Goal: Task Accomplishment & Management: Manage account settings

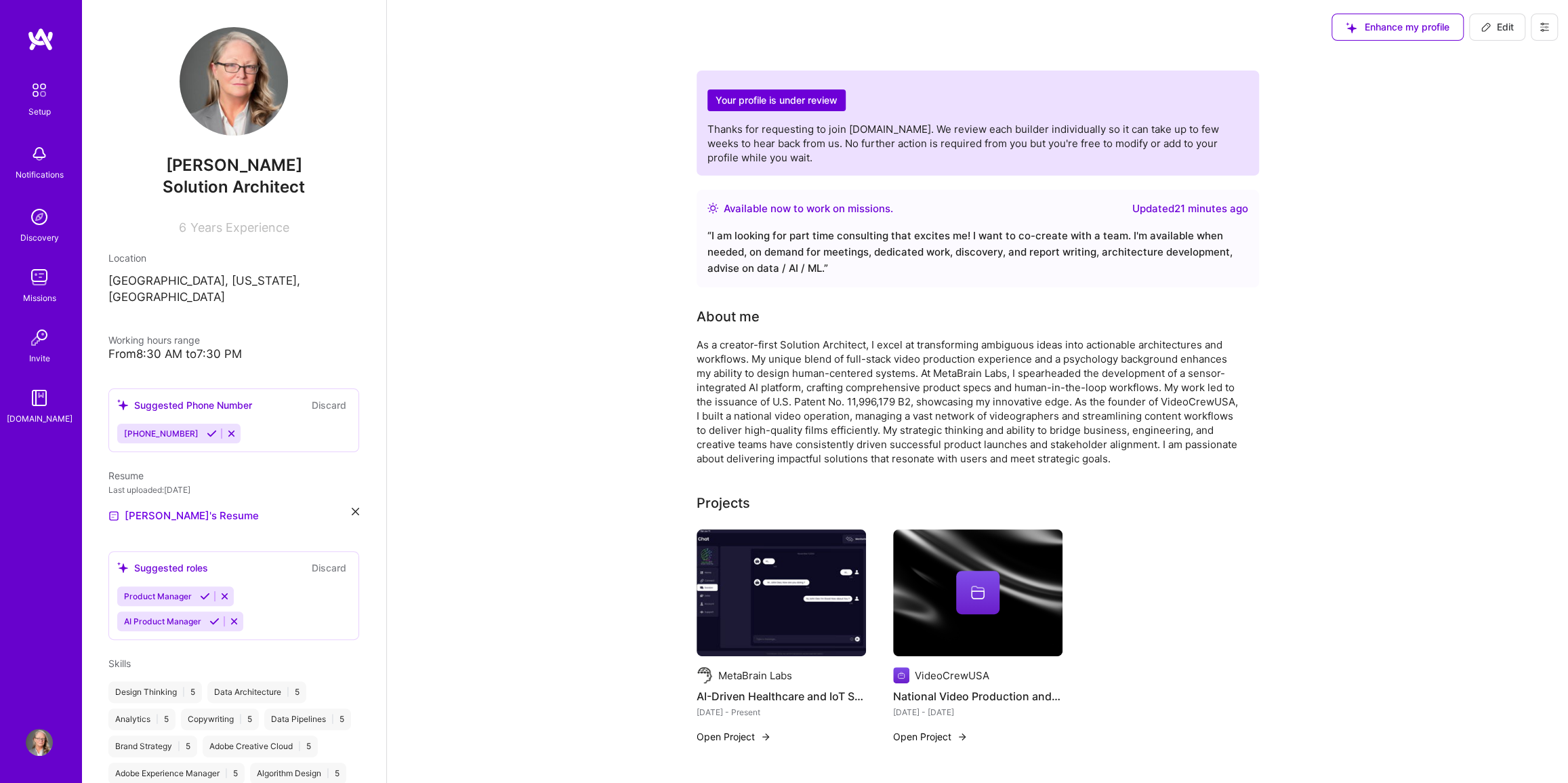
click at [784, 618] on img at bounding box center [782, 593] width 170 height 128
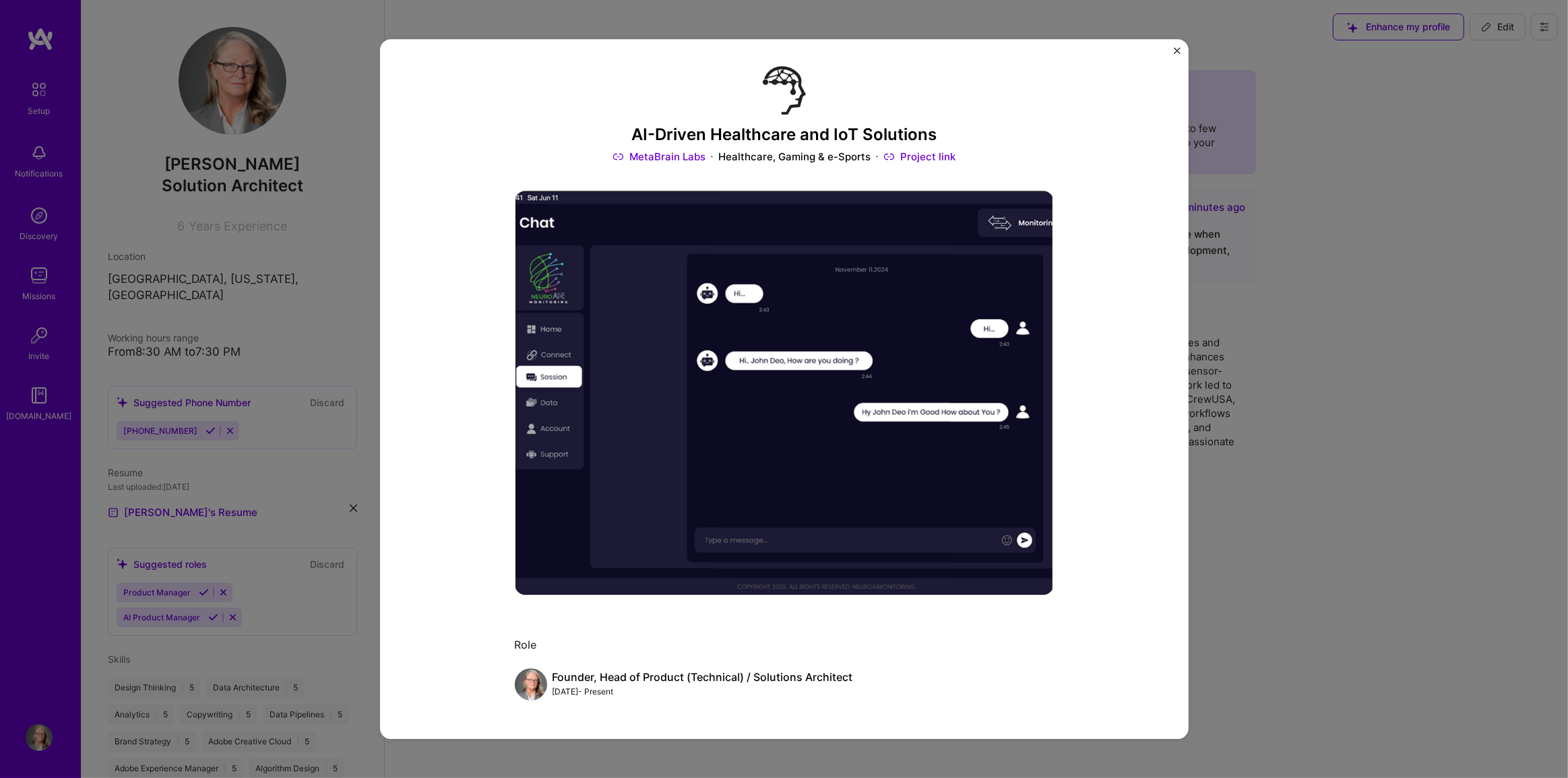
click at [916, 154] on link "Project link" at bounding box center [919, 157] width 72 height 14
click at [1174, 49] on img "Close" at bounding box center [1177, 51] width 7 height 7
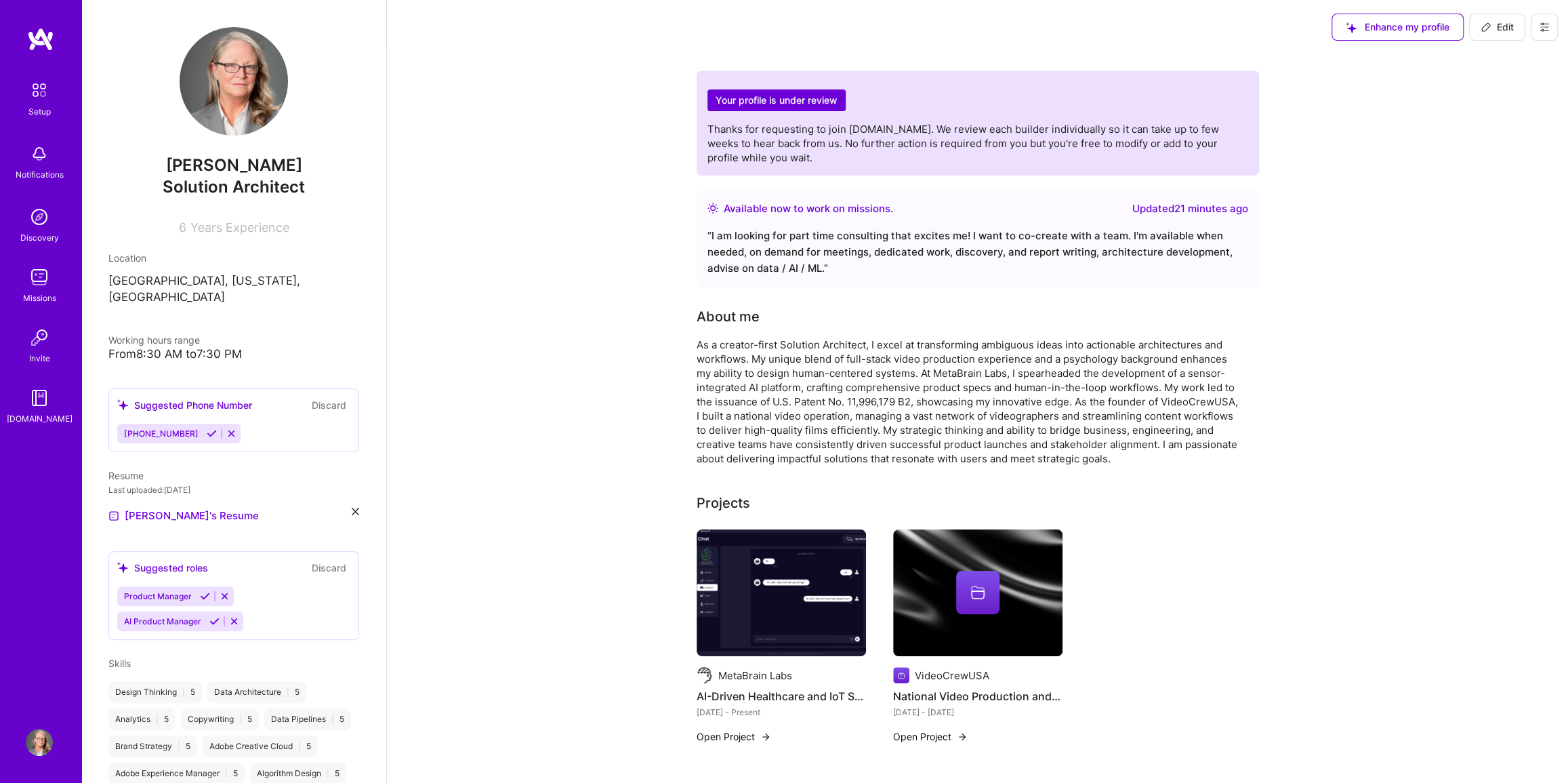
click at [1497, 26] on span "Edit" at bounding box center [1496, 27] width 33 height 14
select select "US"
select select "Right Now"
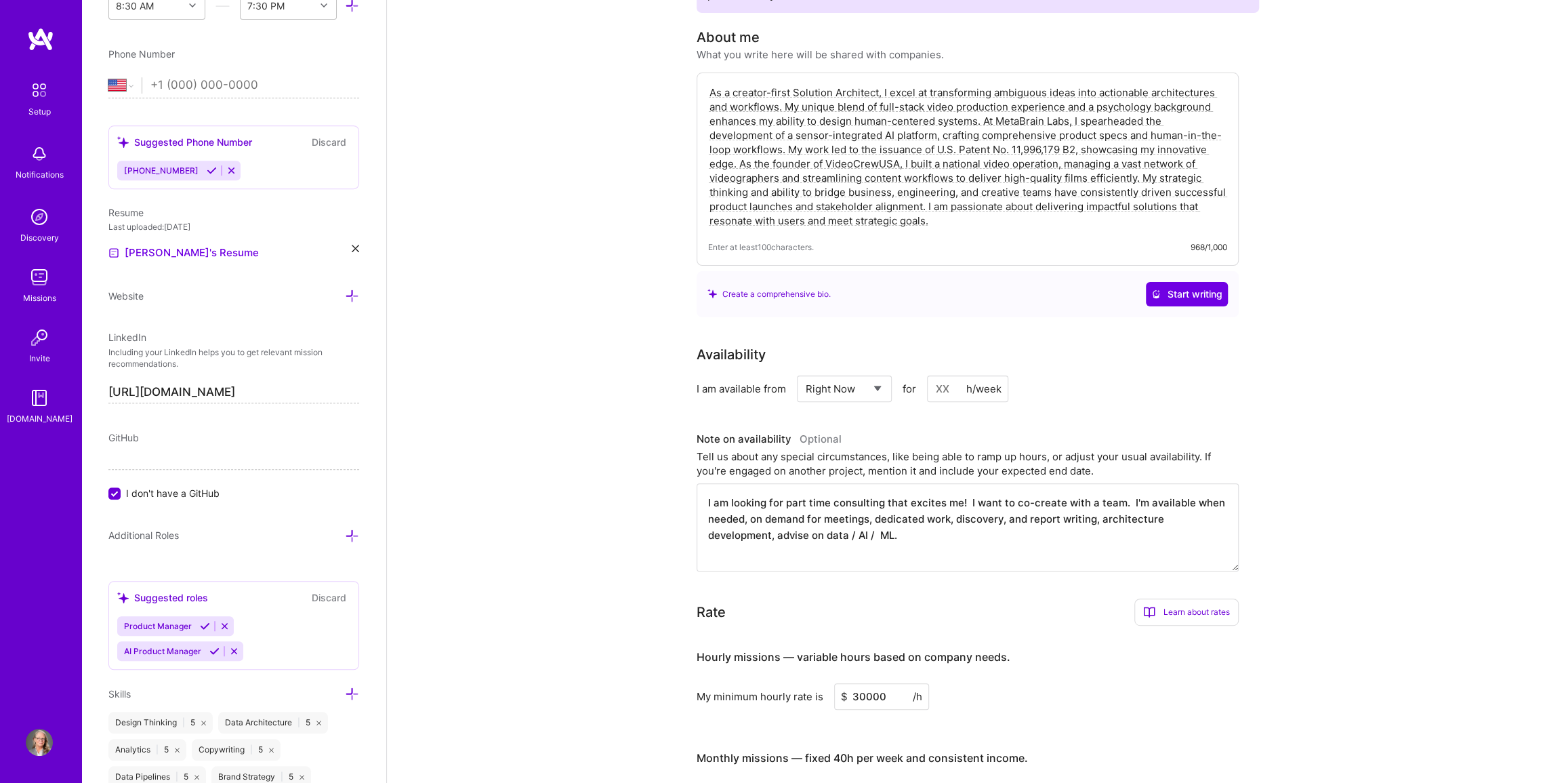
scroll to position [246, 0]
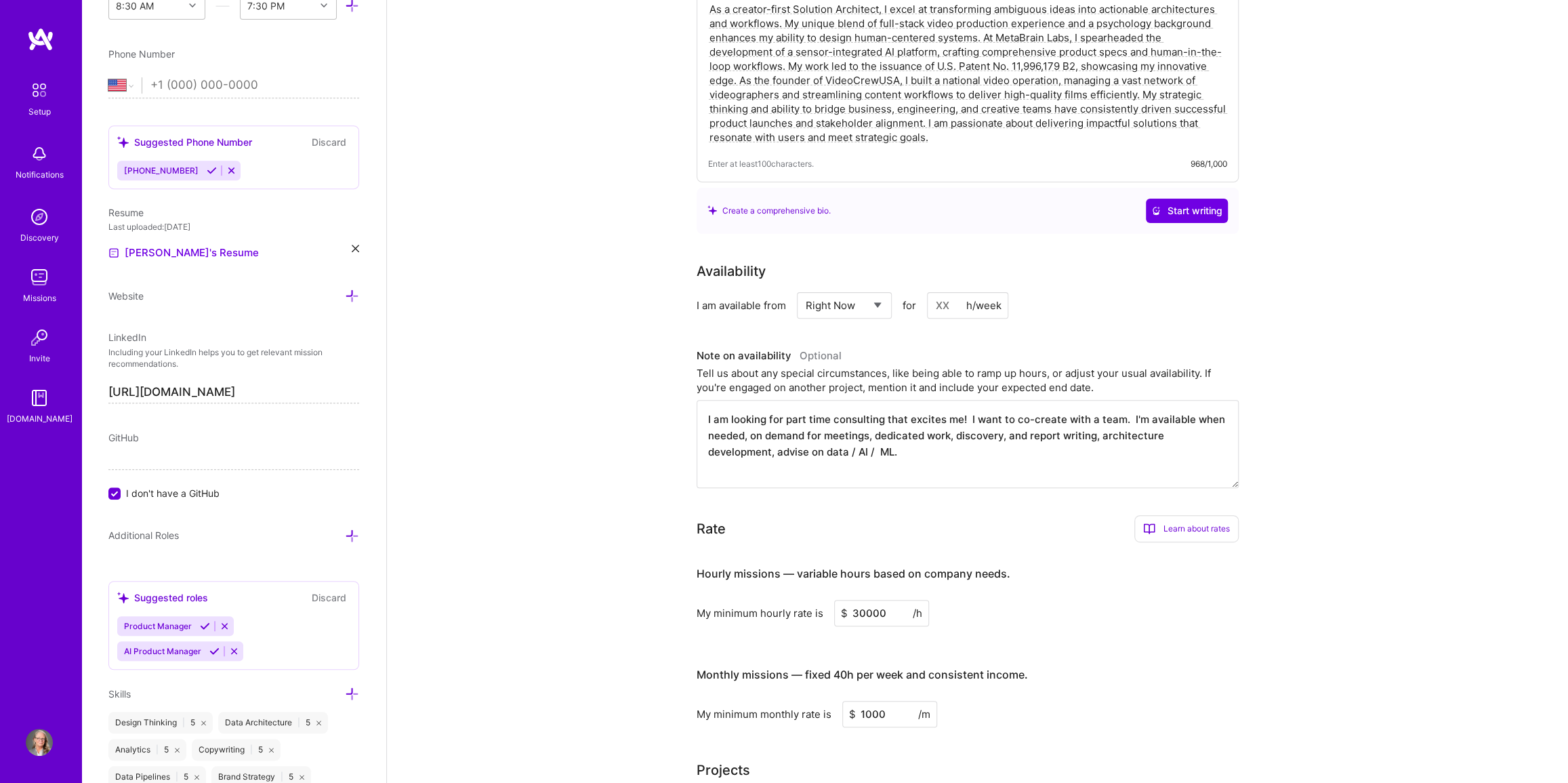
click at [951, 302] on input at bounding box center [967, 306] width 81 height 26
type input "20"
click at [889, 622] on input "30000" at bounding box center [881, 613] width 95 height 26
type input "300"
click at [1075, 621] on div "My minimum hourly rate is $ 300 /h" at bounding box center [967, 613] width 542 height 26
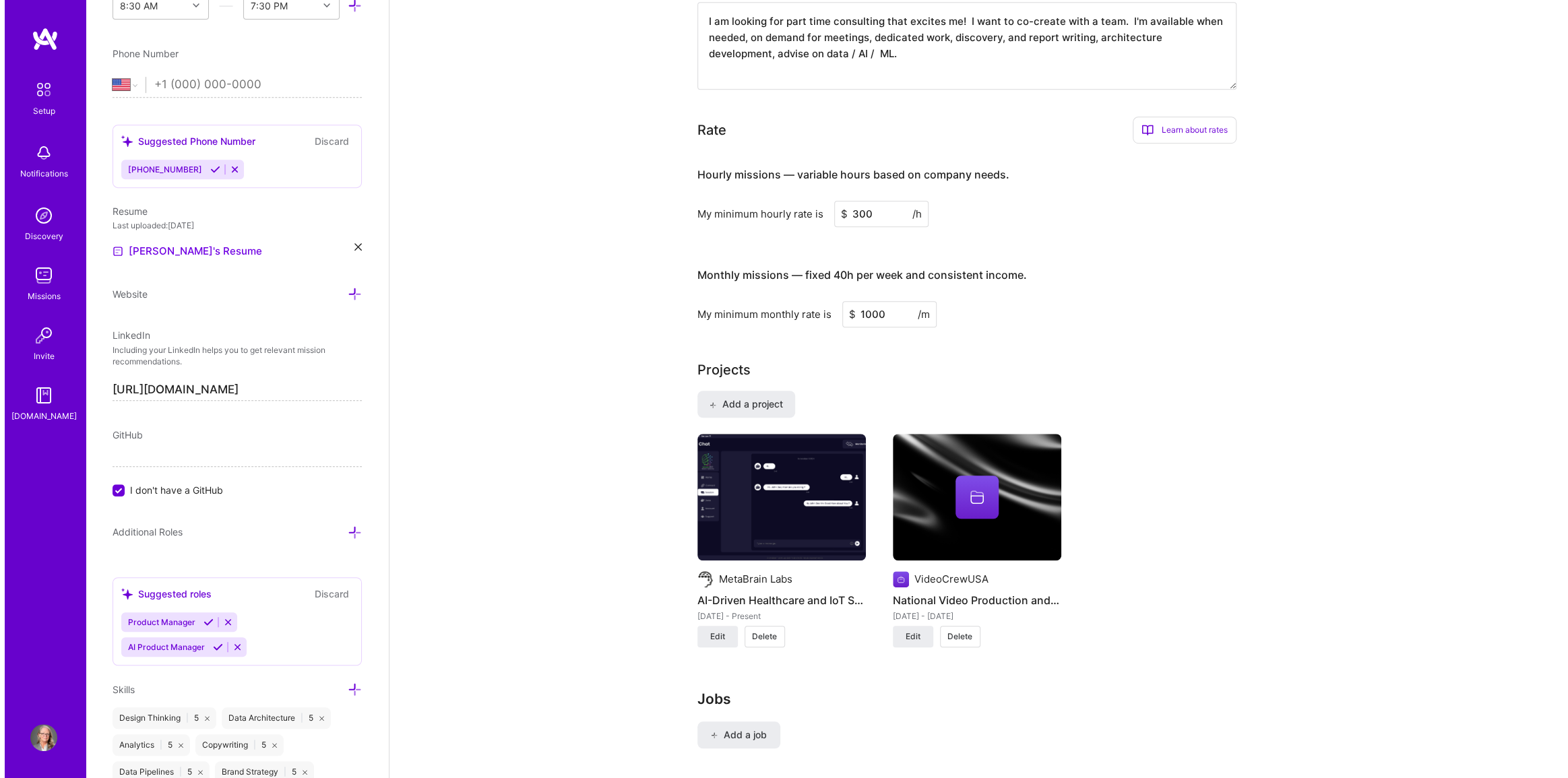
scroll to position [674, 0]
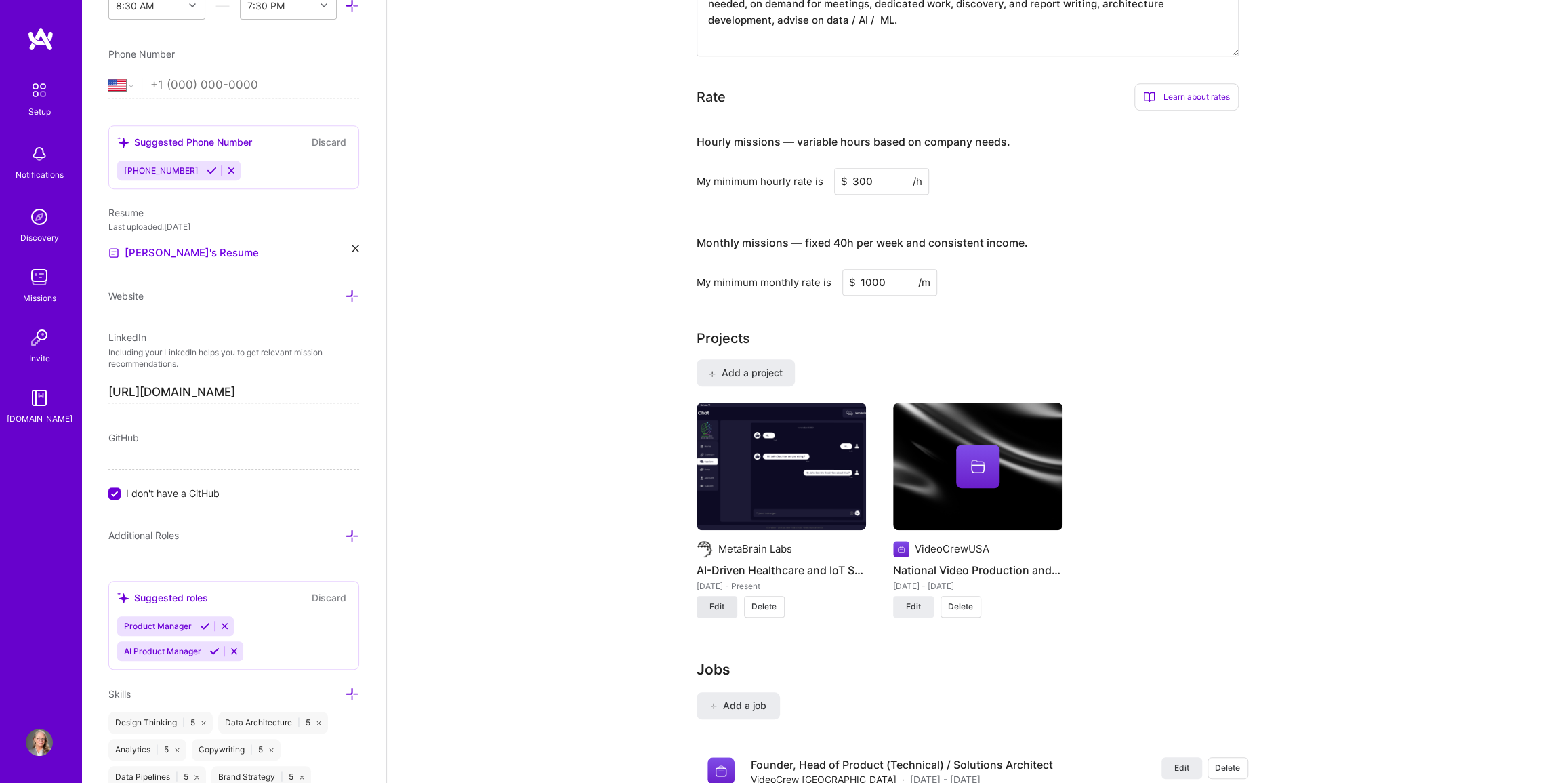
click at [715, 613] on span "Edit" at bounding box center [717, 606] width 15 height 12
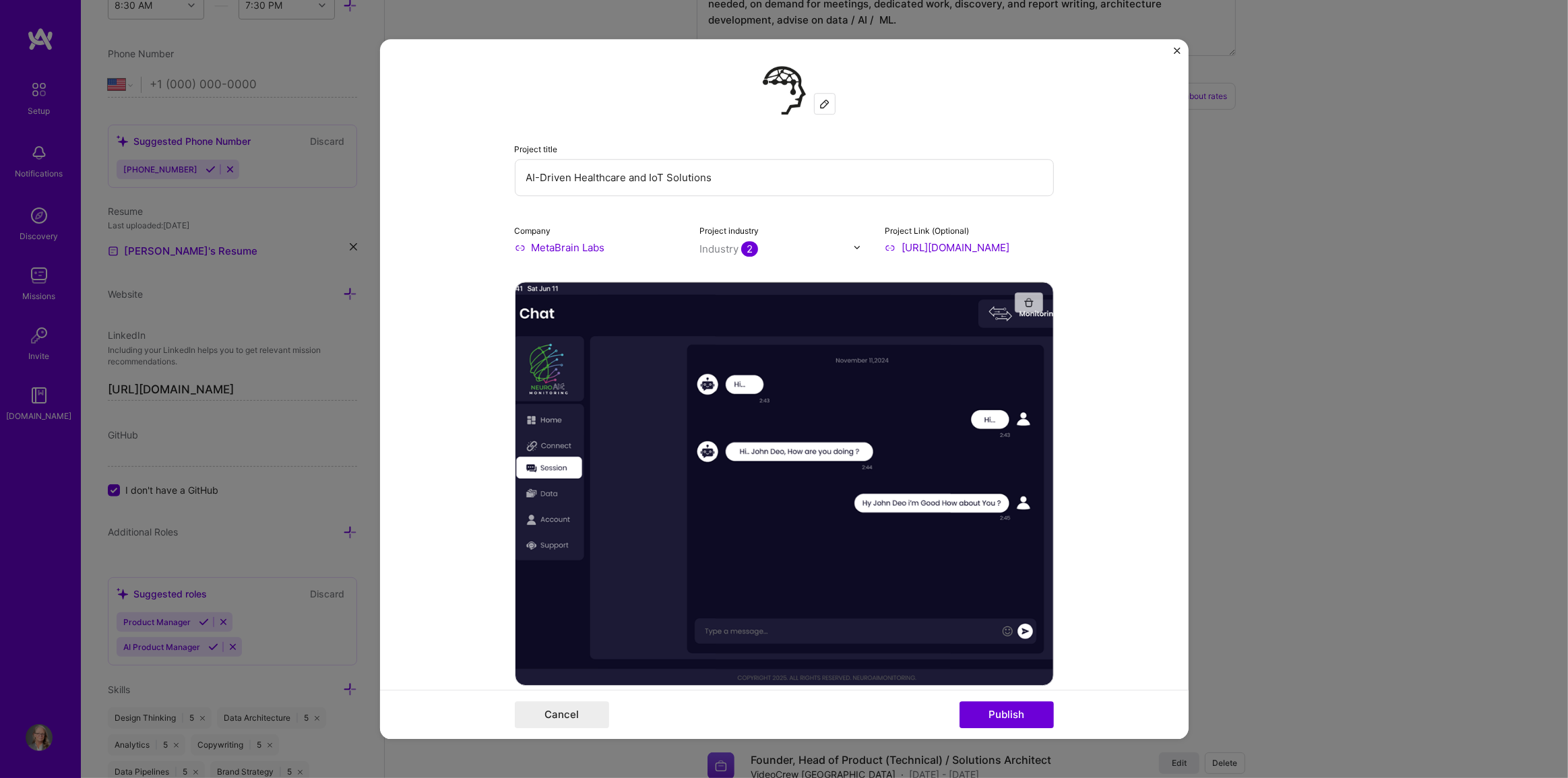
click at [1024, 299] on img "button" at bounding box center [1028, 302] width 11 height 11
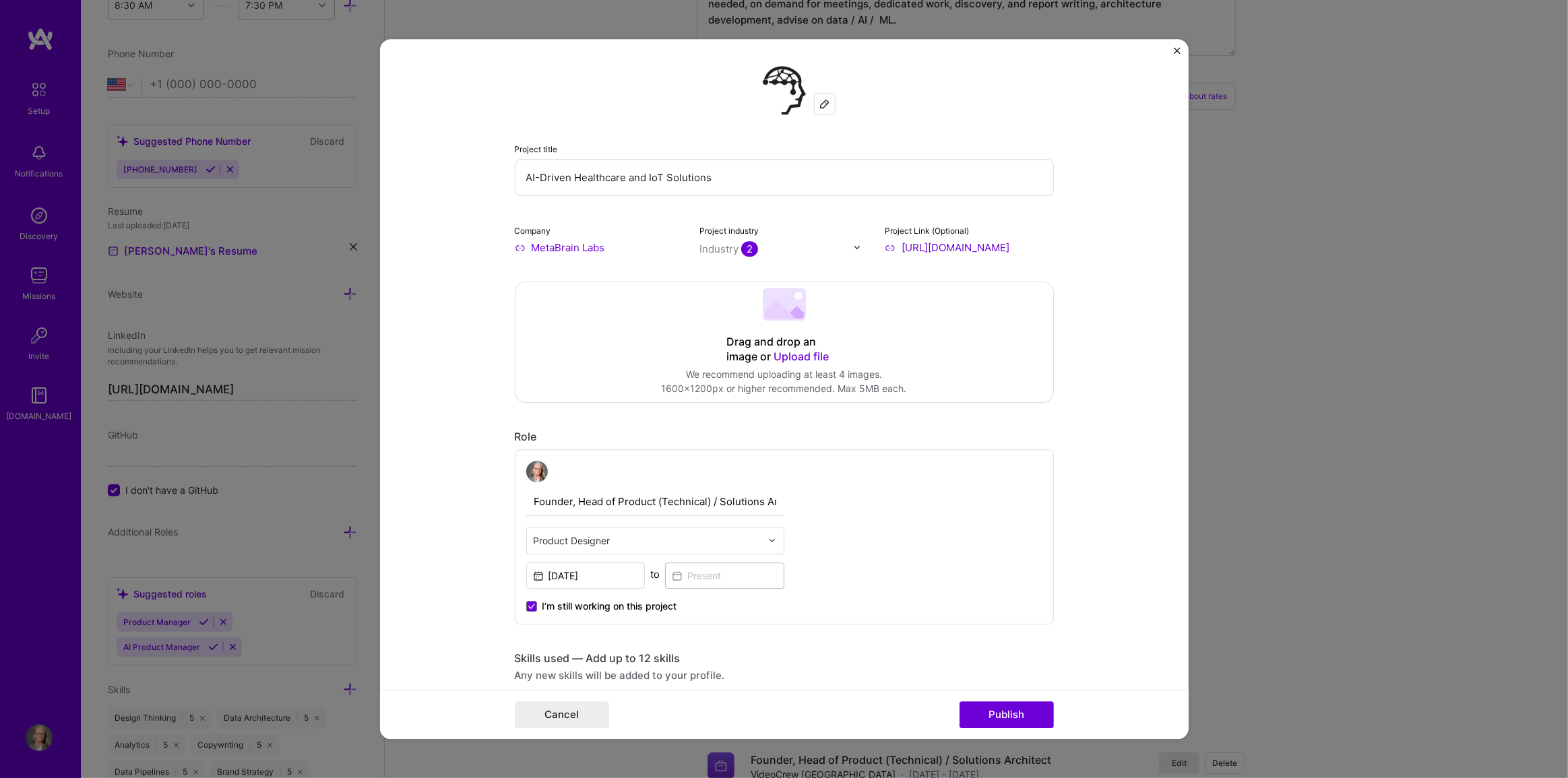
click at [788, 320] on div at bounding box center [783, 307] width 43 height 36
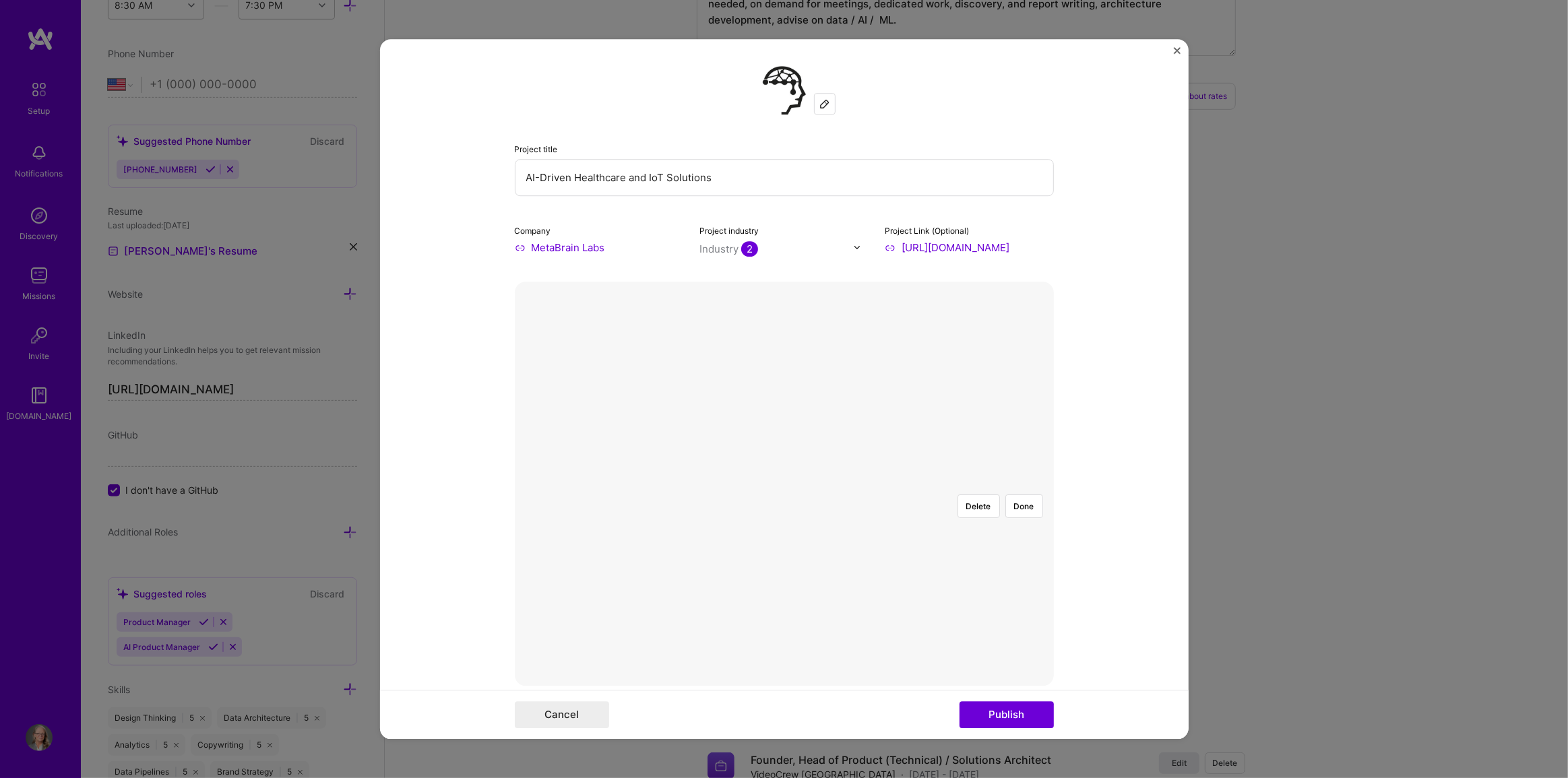
click at [1008, 524] on div at bounding box center [1051, 658] width 466 height 350
click at [1020, 494] on button "Done" at bounding box center [1024, 506] width 38 height 24
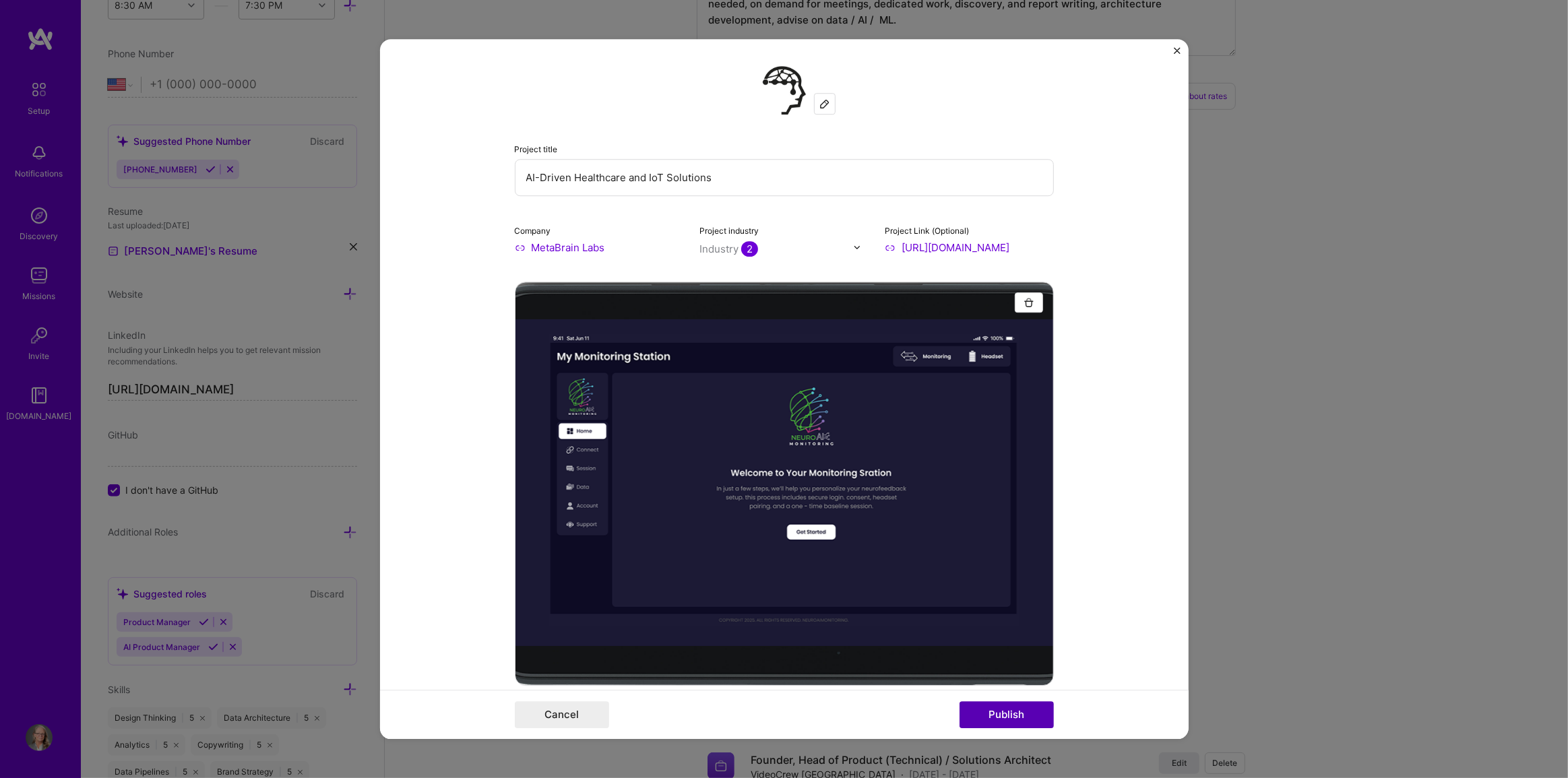
click at [1005, 714] on button "Publish" at bounding box center [1006, 714] width 94 height 27
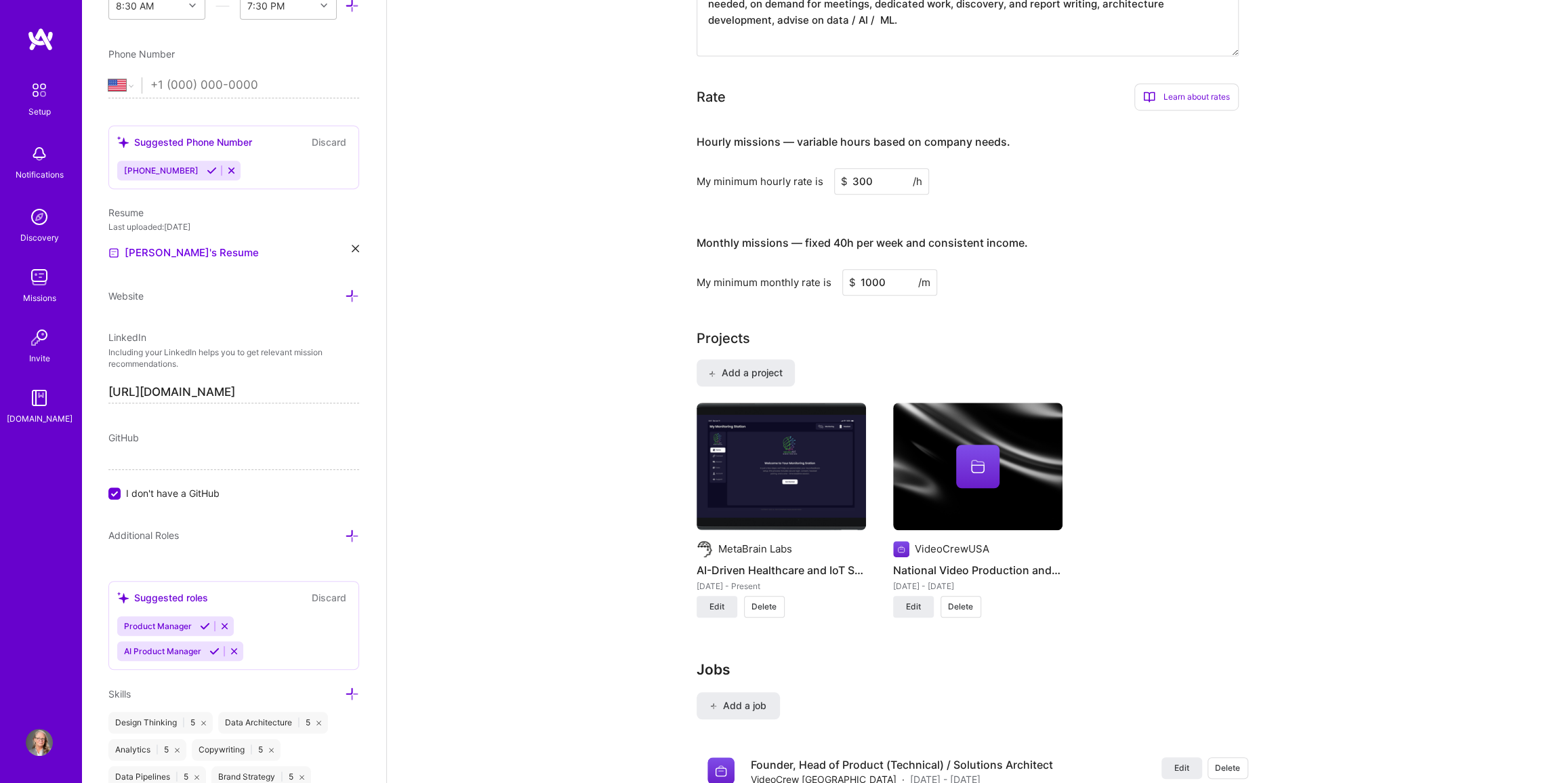
click at [967, 478] on div at bounding box center [977, 465] width 43 height 43
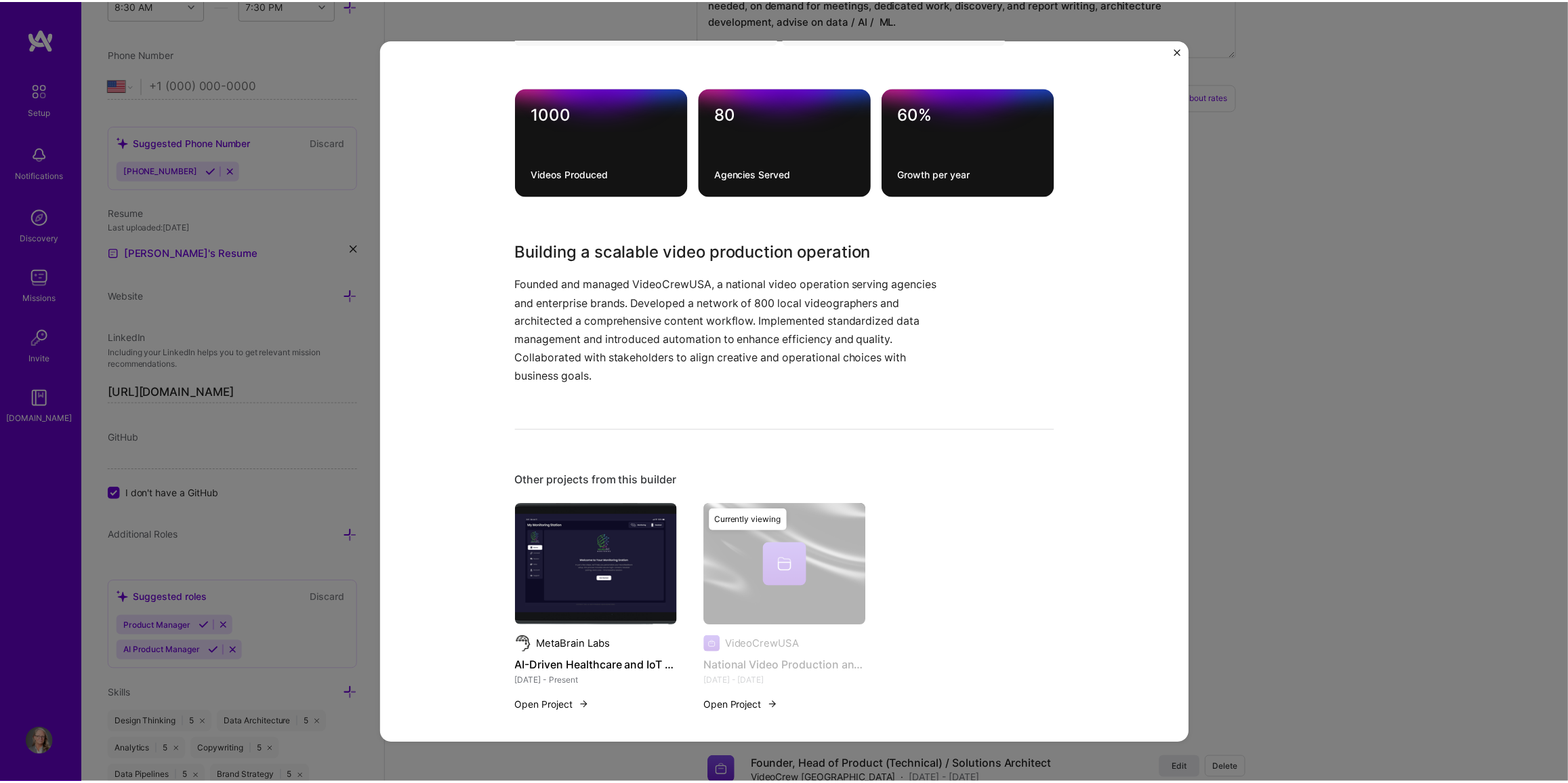
scroll to position [500, 0]
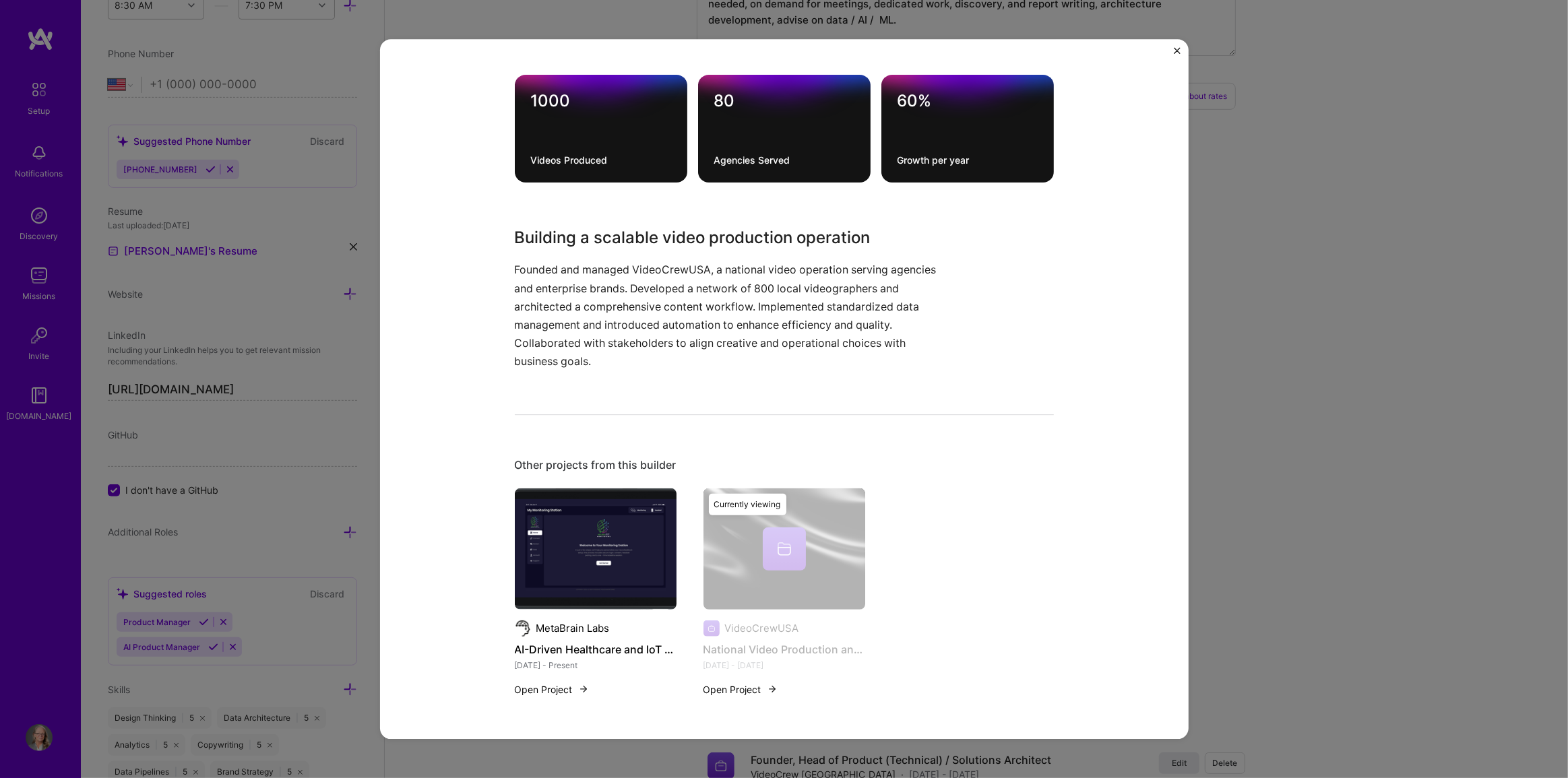
click at [1265, 284] on div "National Video Production and Content Workflow VideoCrewUSA Media, Entertainmen…" at bounding box center [784, 389] width 1568 height 778
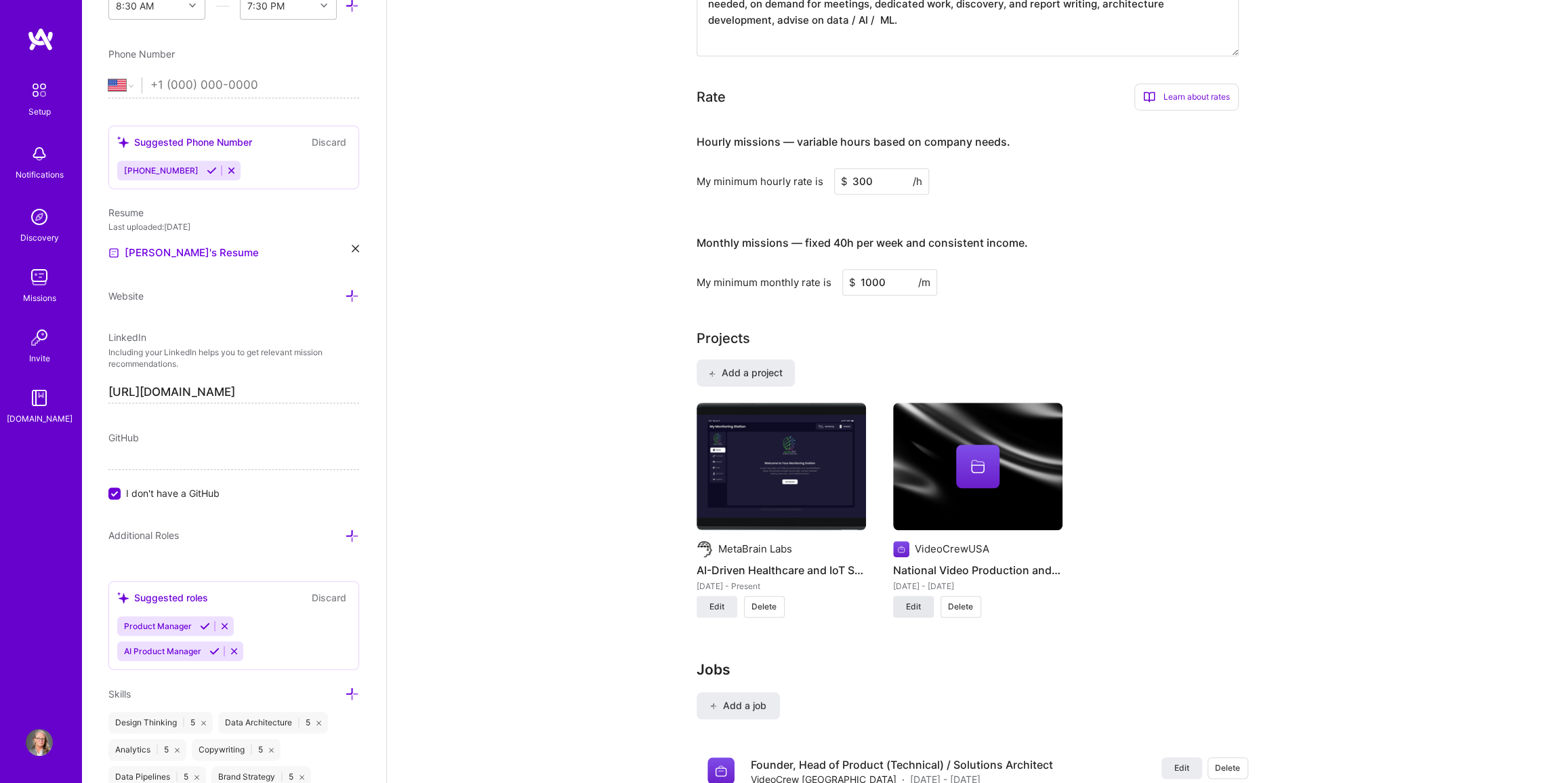
click at [912, 613] on span "Edit" at bounding box center [913, 606] width 15 height 12
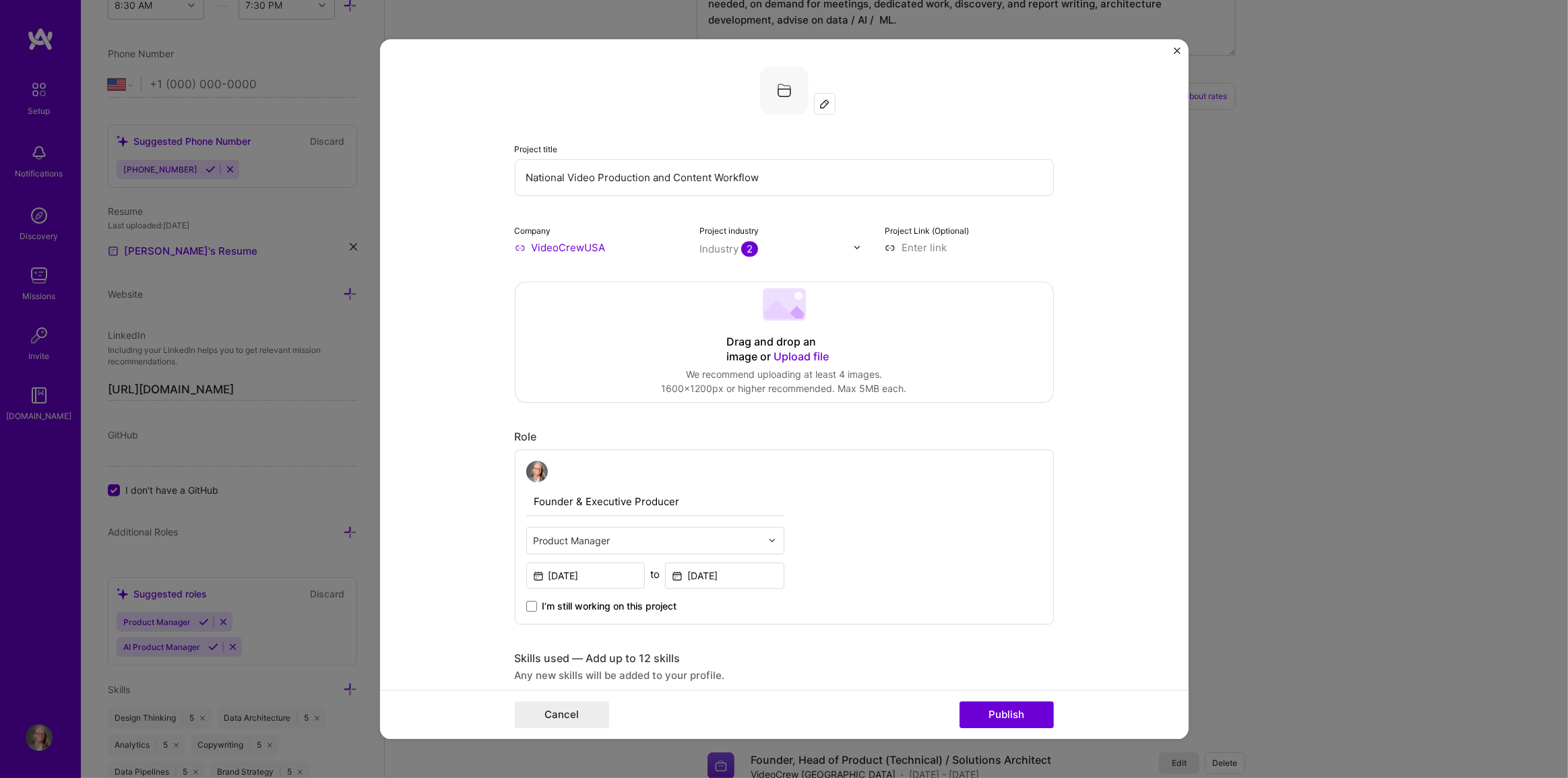
click at [775, 310] on icon at bounding box center [779, 310] width 31 height 18
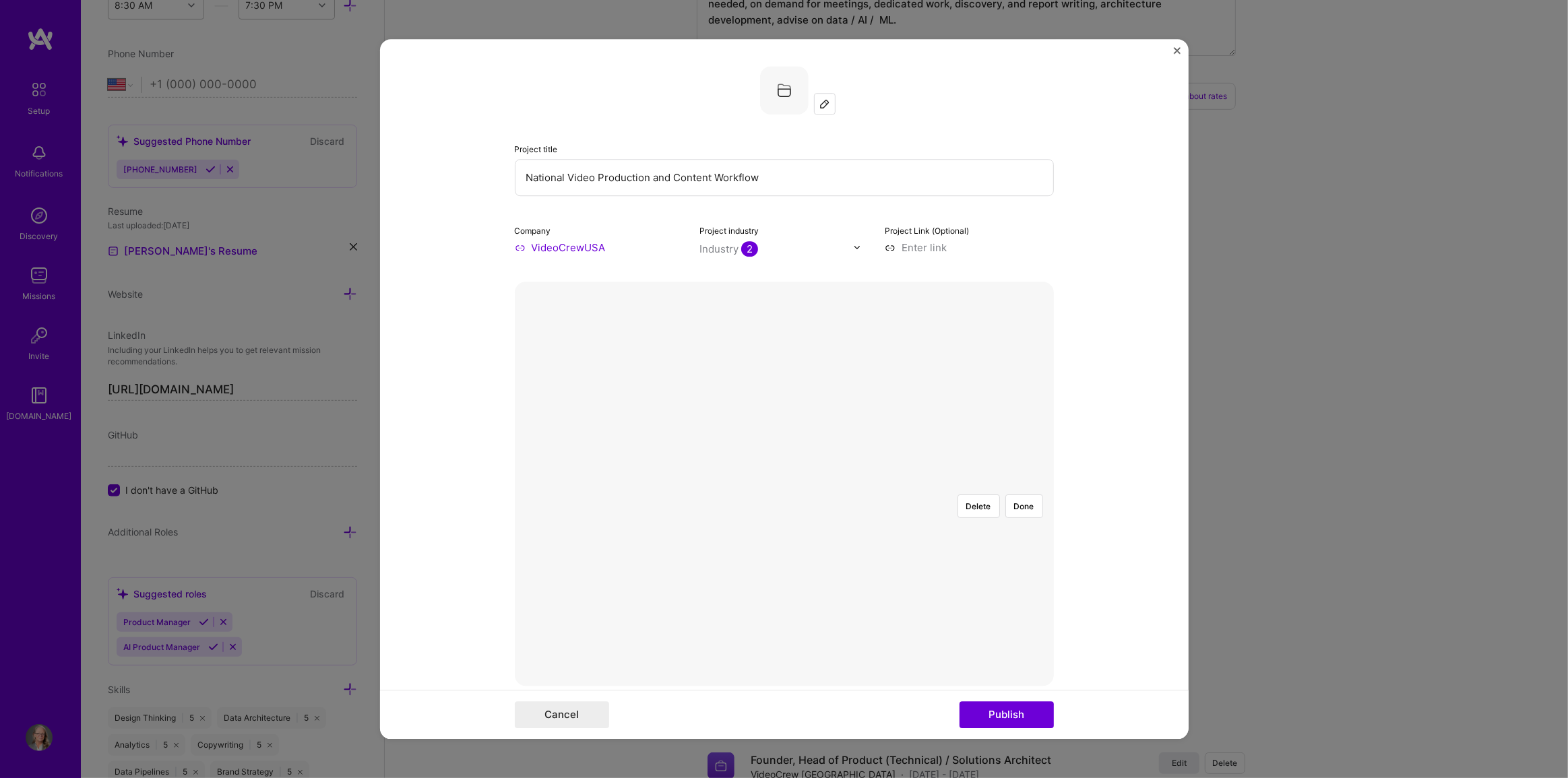
click at [956, 498] on div at bounding box center [1075, 600] width 313 height 235
click at [1260, 414] on div "Project title National Video Production and Content Workflow Company VideoCrewU…" at bounding box center [784, 389] width 1568 height 778
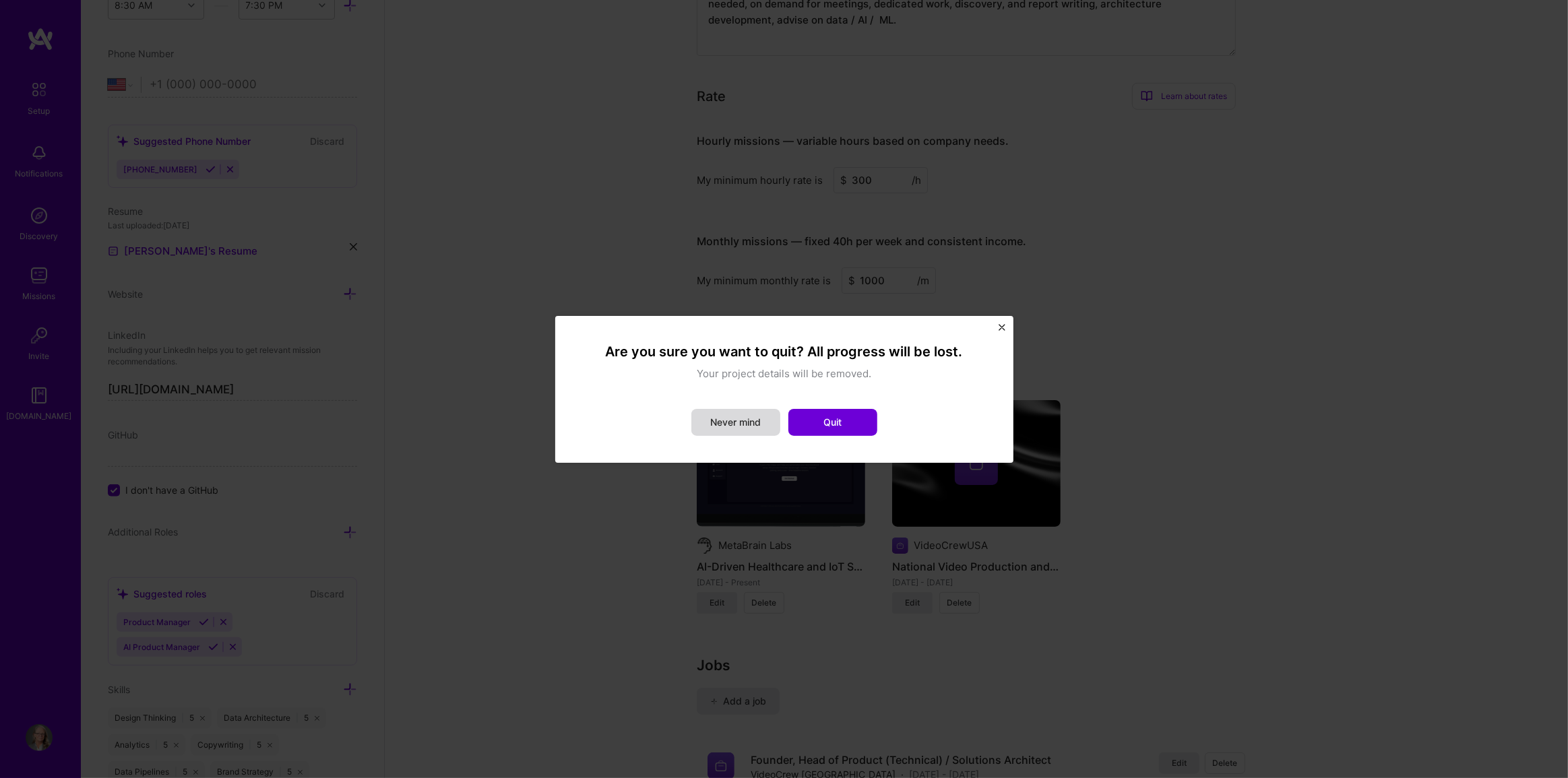
click at [747, 423] on button "Never mind" at bounding box center [735, 422] width 89 height 27
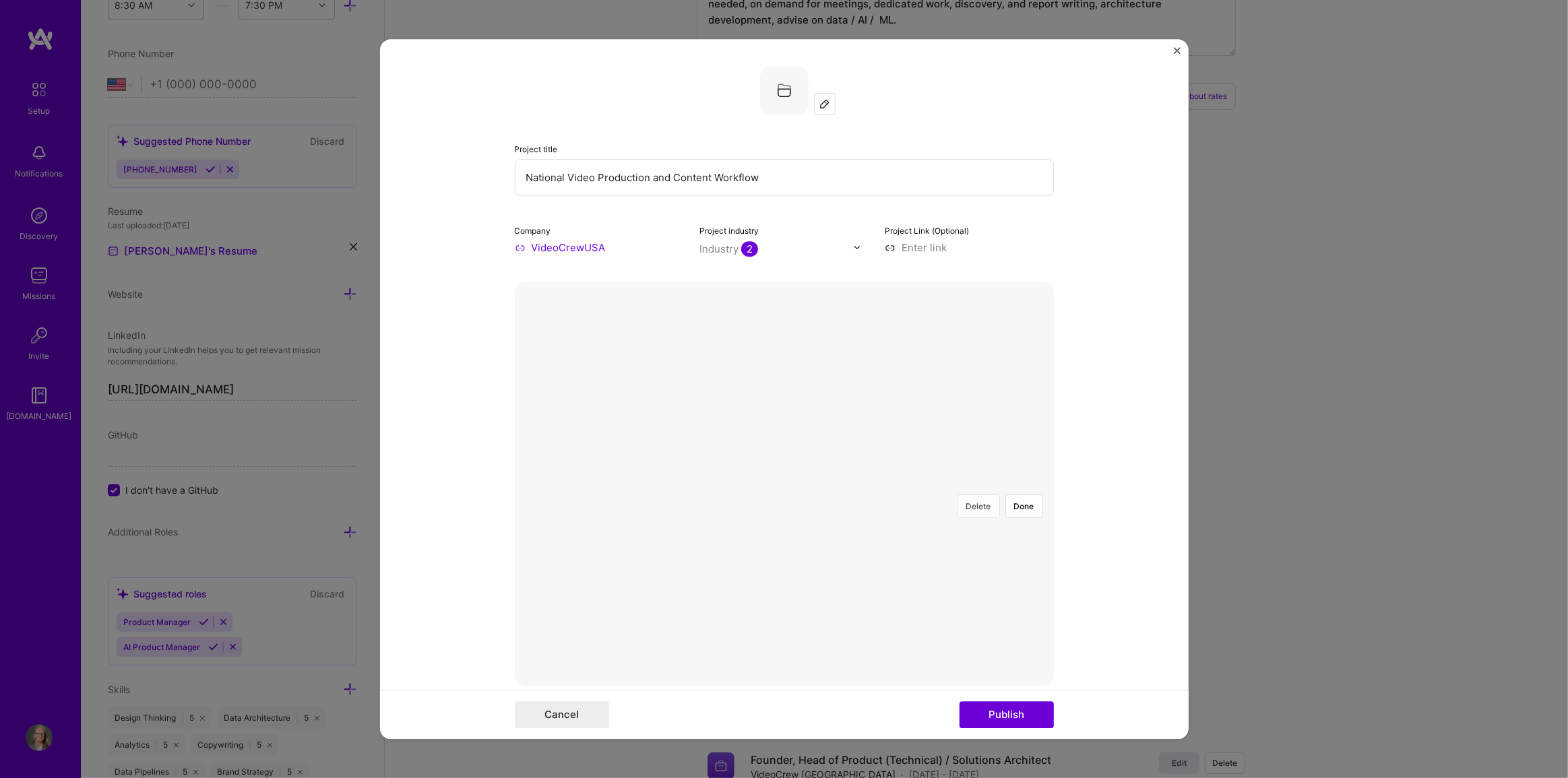
click at [966, 494] on button "Delete" at bounding box center [979, 506] width 43 height 24
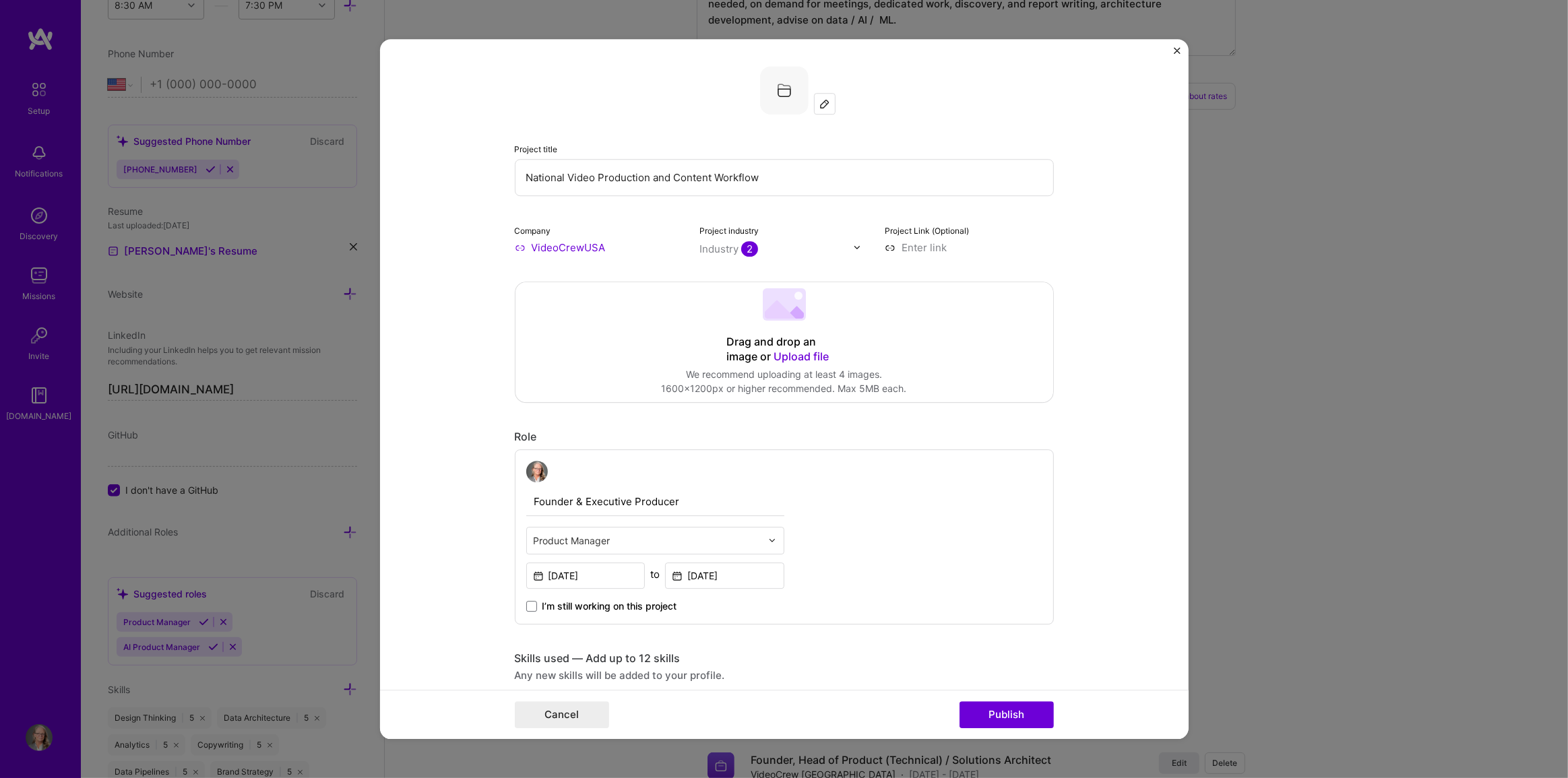
click at [766, 327] on div "Drag and drop an image or Upload file Upload file We recommend uploading at lea…" at bounding box center [784, 341] width 538 height 120
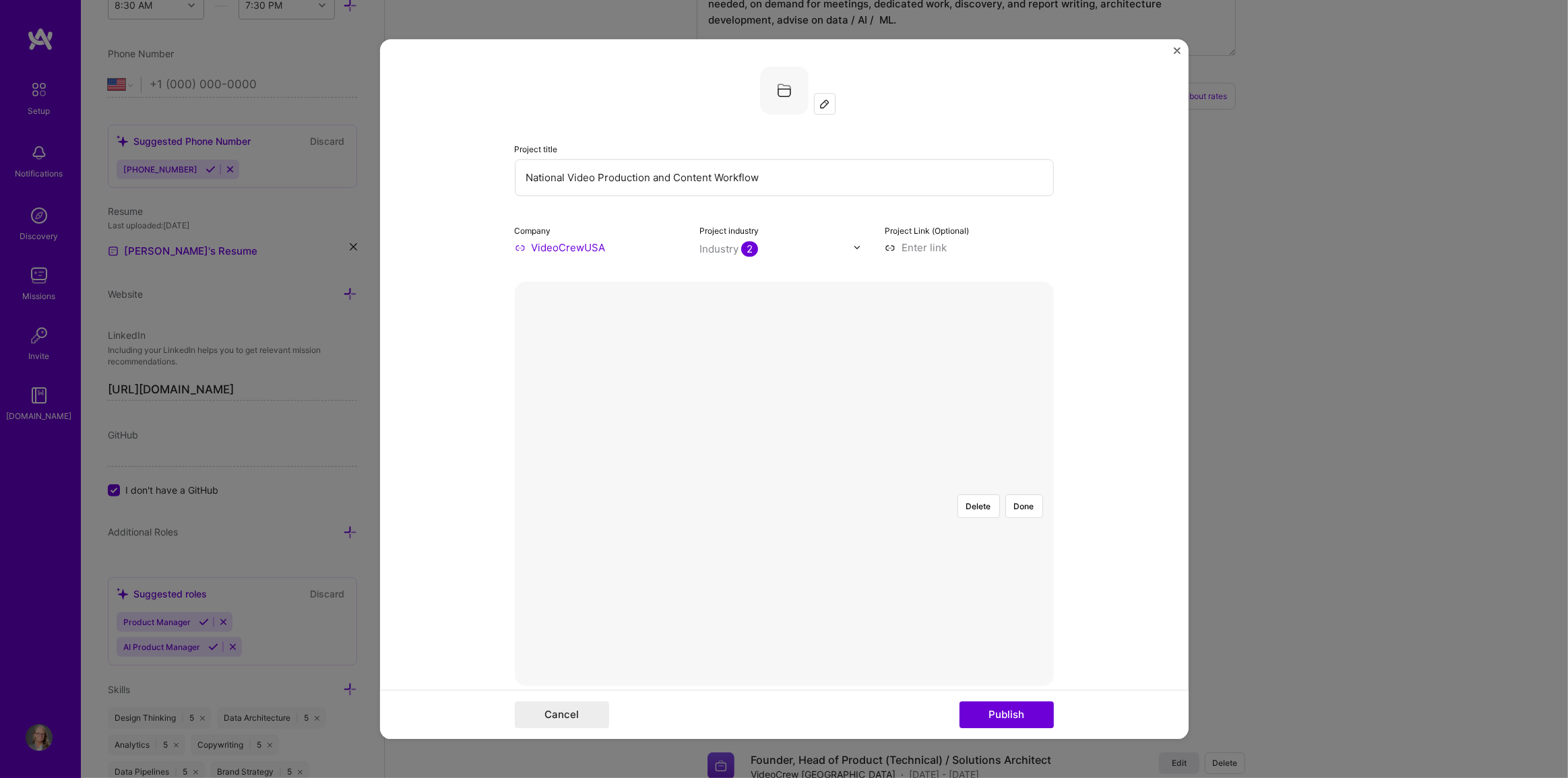
click at [922, 483] on div at bounding box center [1084, 604] width 324 height 243
click at [1020, 494] on button "Done" at bounding box center [1024, 506] width 38 height 24
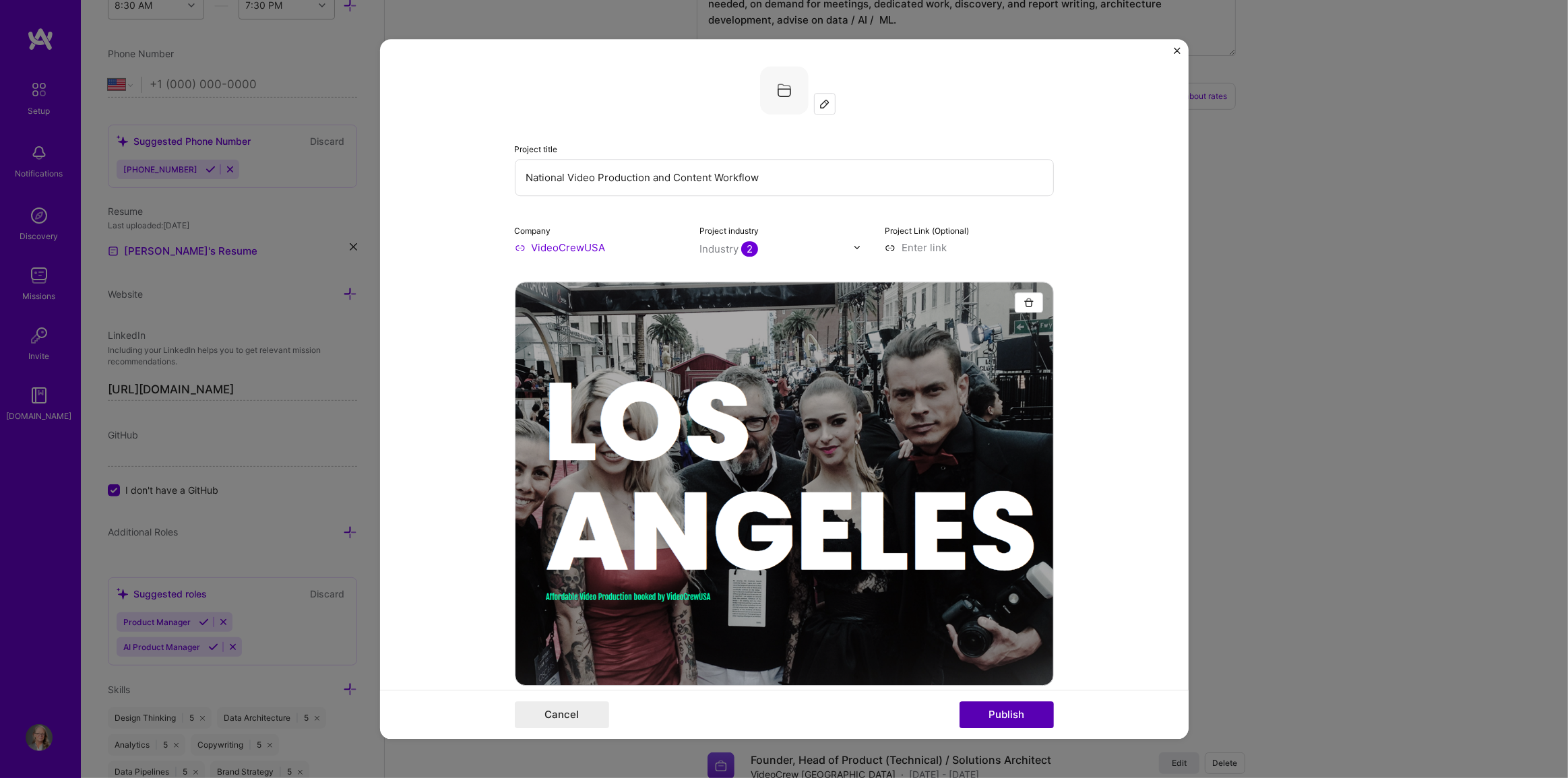
click at [991, 709] on button "Publish" at bounding box center [1006, 714] width 94 height 27
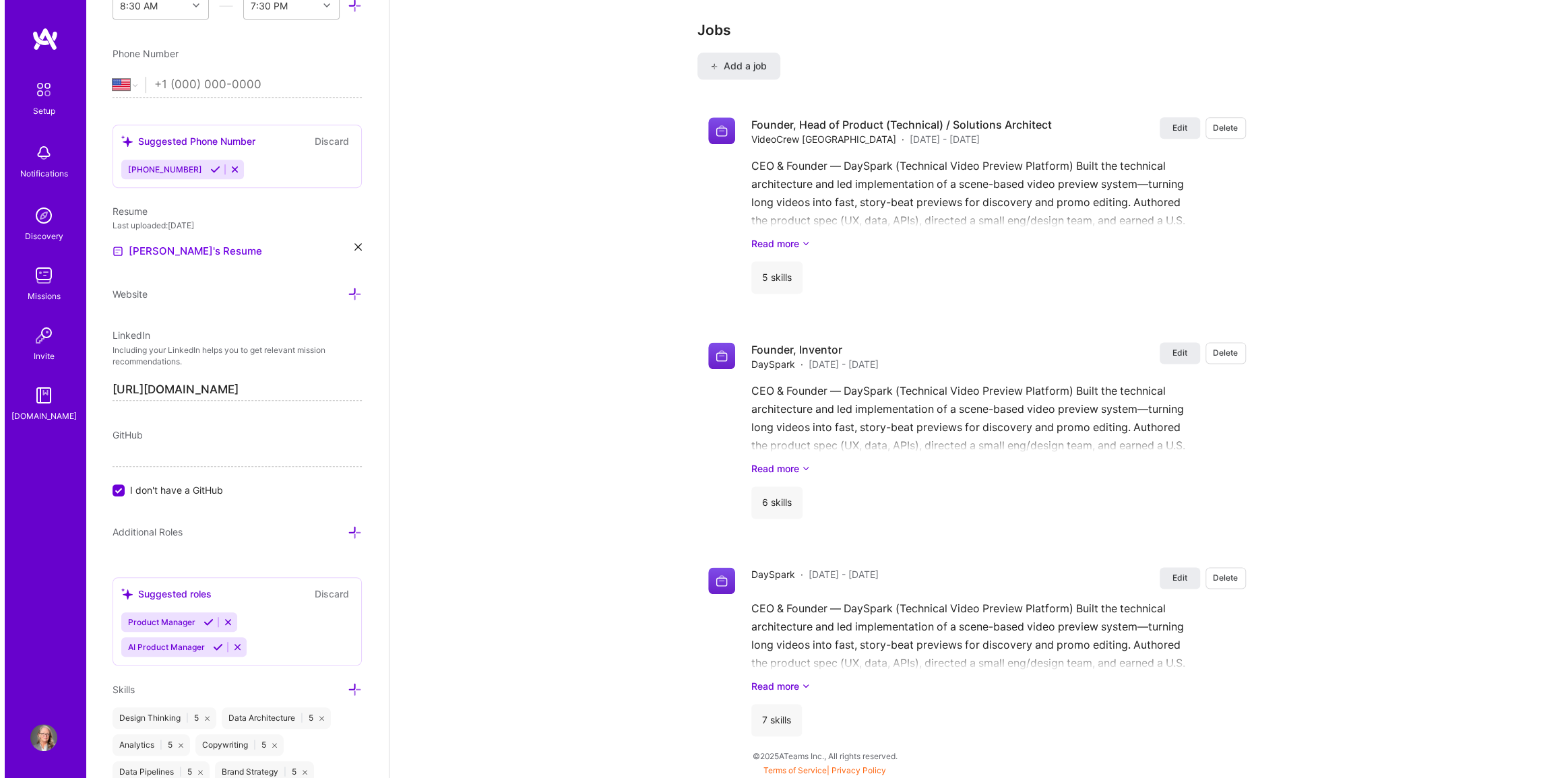
scroll to position [1329, 0]
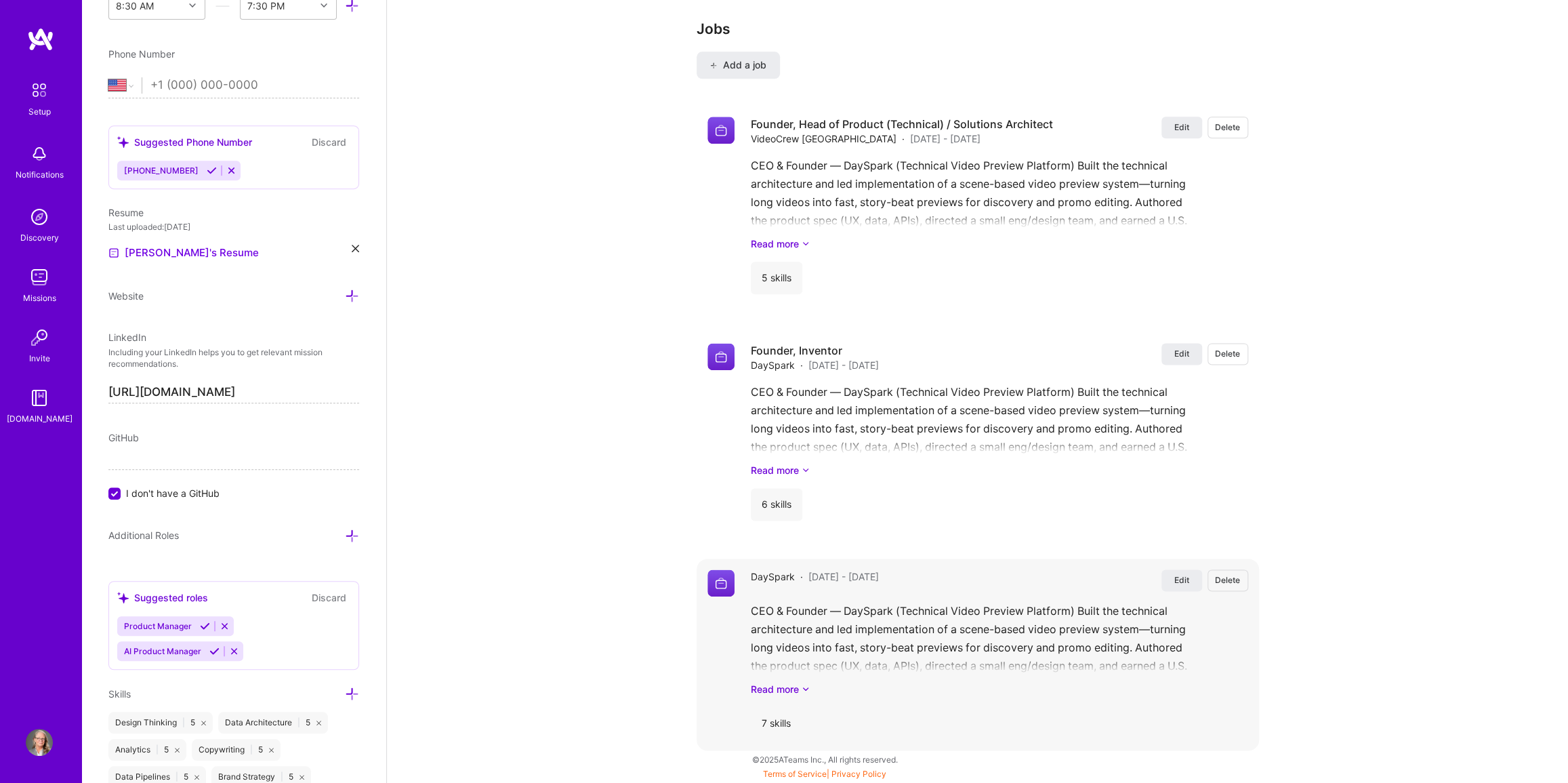
drag, startPoint x: 1079, startPoint y: 592, endPoint x: 1018, endPoint y: 591, distance: 61.0
click at [1018, 591] on div "DaySpark · [DATE] - [DATE] Edit [PERSON_NAME] & Founder — DaySpark (Technical V…" at bounding box center [999, 654] width 497 height 170
click at [1179, 125] on span "Edit" at bounding box center [1181, 128] width 15 height 12
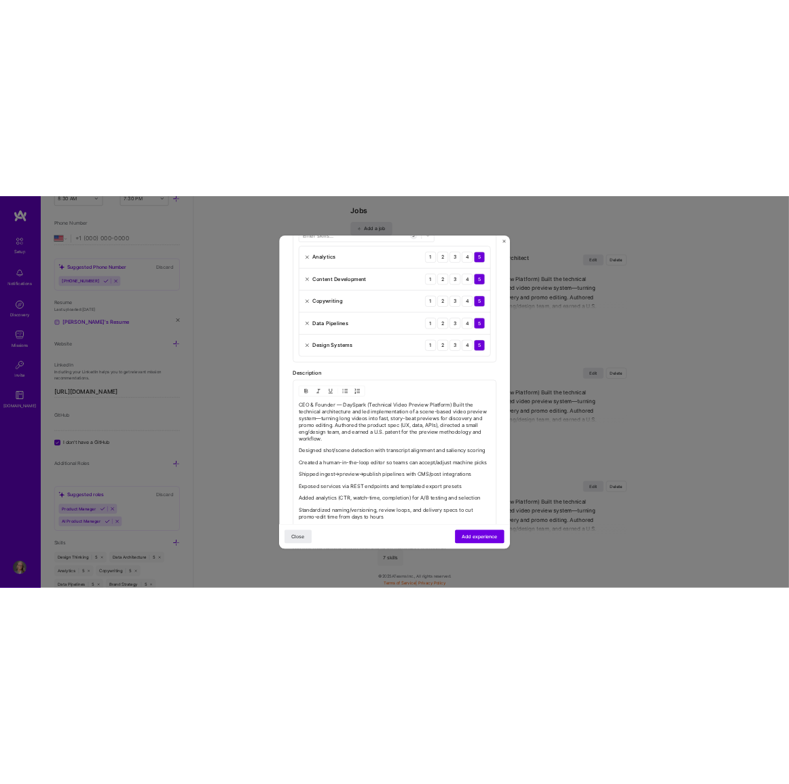
scroll to position [494, 0]
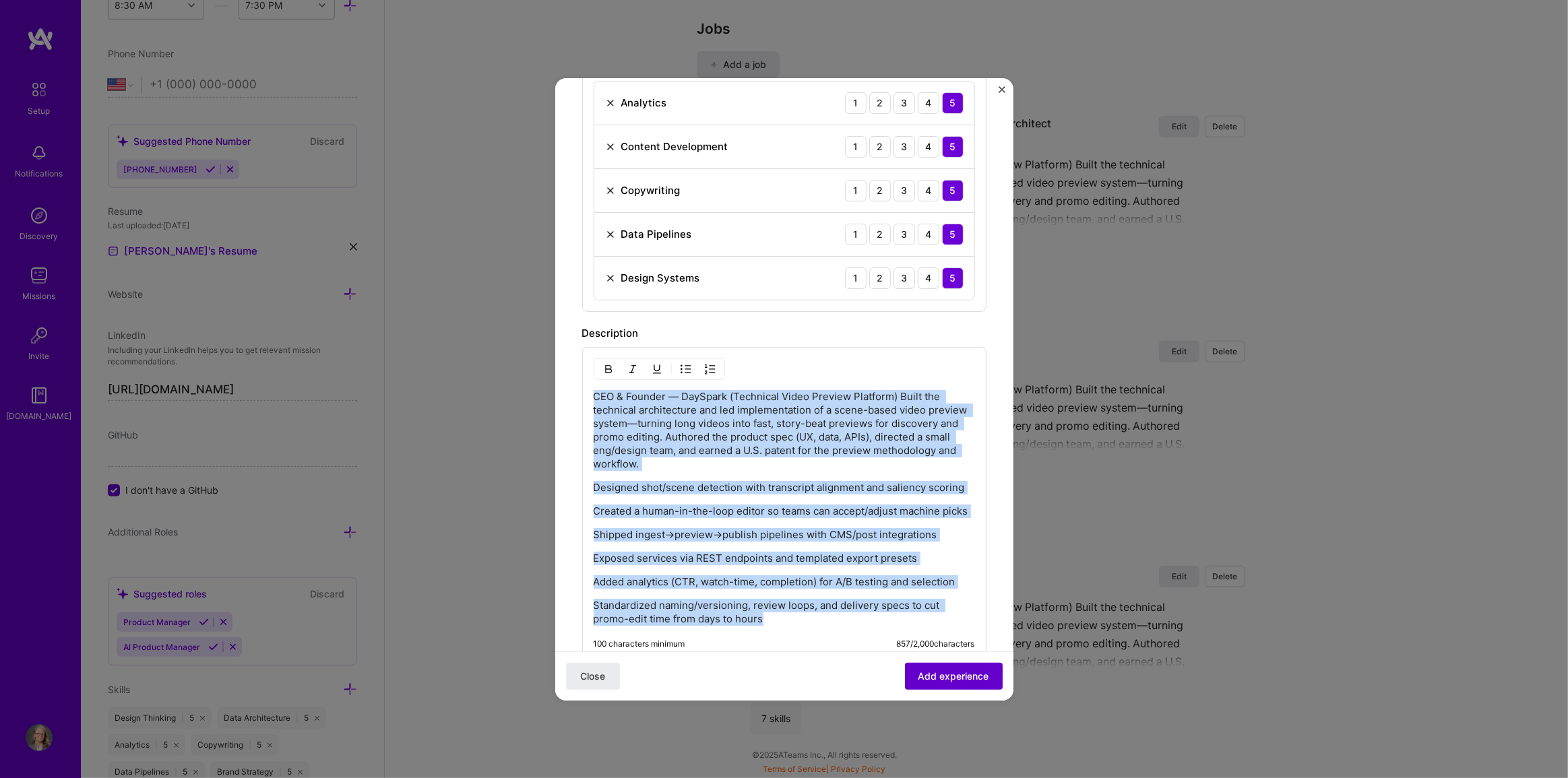
drag, startPoint x: 592, startPoint y: 395, endPoint x: 897, endPoint y: 665, distance: 407.3
click at [897, 665] on form "Create a job experience Jobs help companies understand your past experience. Co…" at bounding box center [784, 283] width 458 height 1337
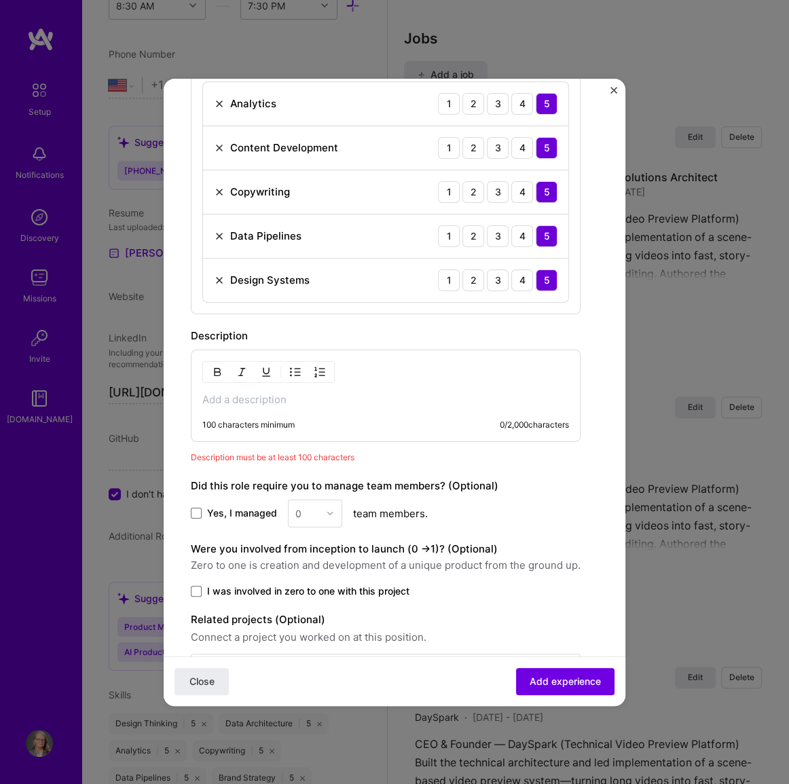
click at [234, 393] on p at bounding box center [385, 400] width 367 height 14
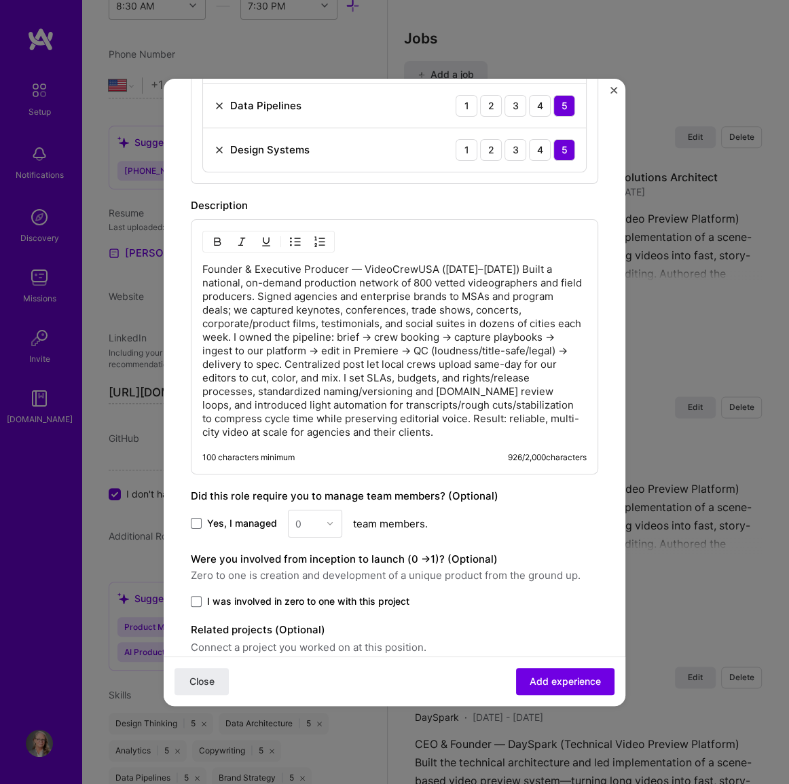
scroll to position [685, 0]
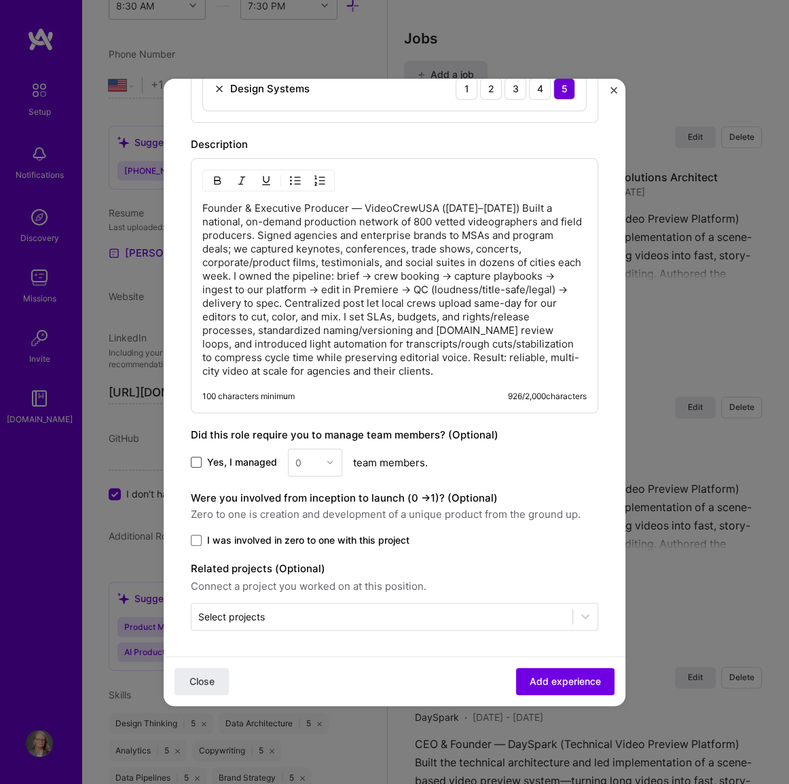
click at [198, 462] on span at bounding box center [196, 462] width 11 height 11
click at [0, 0] on input "Yes, I managed" at bounding box center [0, 0] width 0 height 0
click at [305, 463] on input "text" at bounding box center [307, 462] width 24 height 14
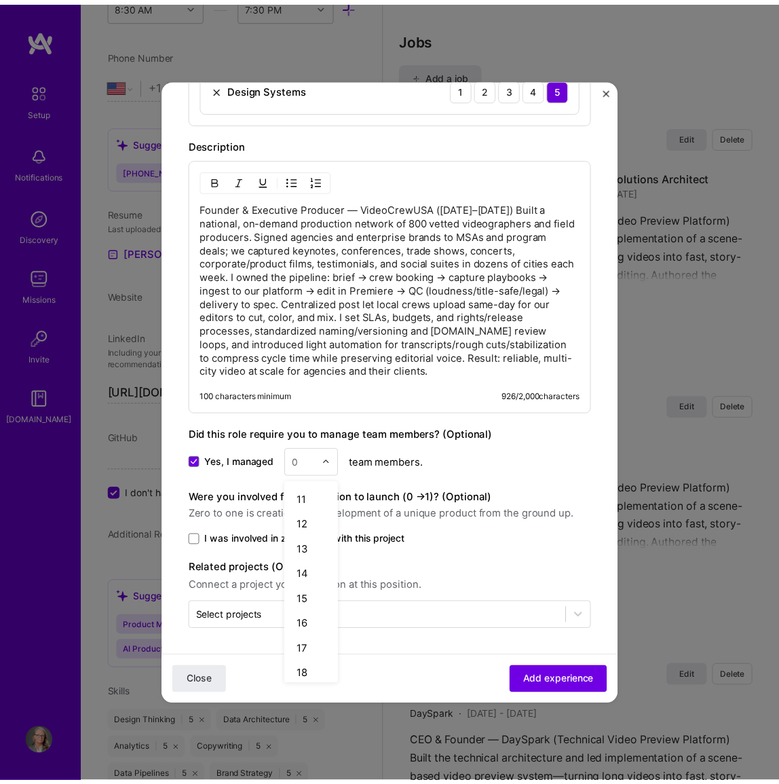
scroll to position [457, 0]
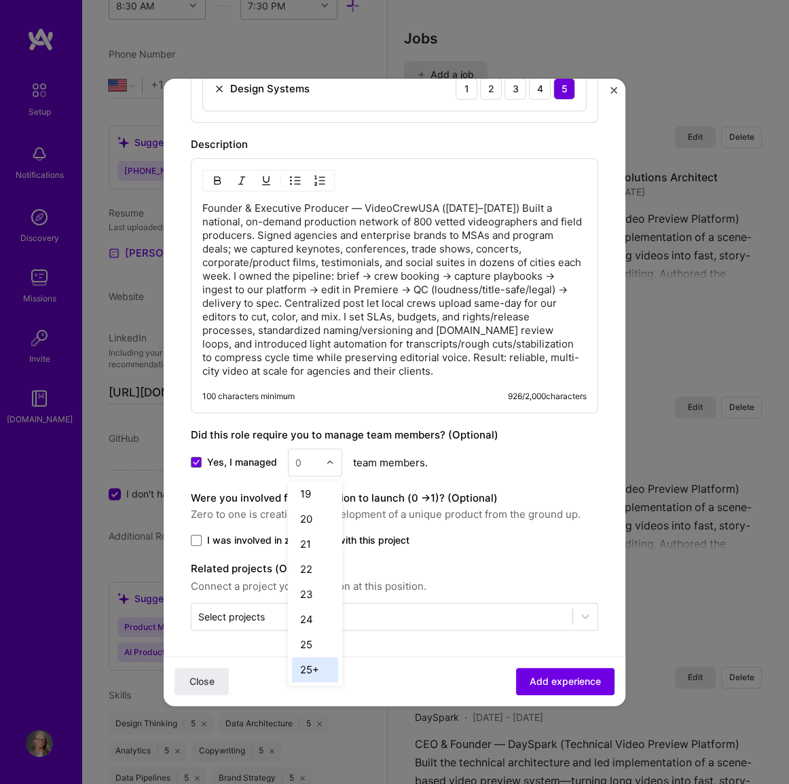
click at [316, 670] on div "25+" at bounding box center [315, 669] width 46 height 25
click at [192, 536] on span at bounding box center [196, 540] width 11 height 11
click at [0, 0] on input "I was involved in zero to one with this project" at bounding box center [0, 0] width 0 height 0
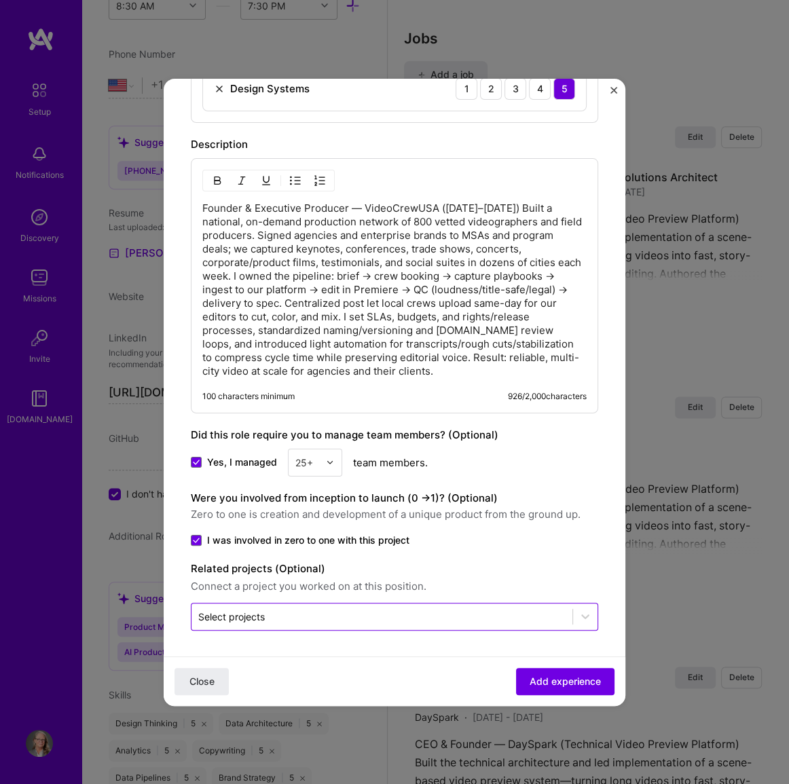
click at [303, 610] on input "text" at bounding box center [381, 617] width 367 height 14
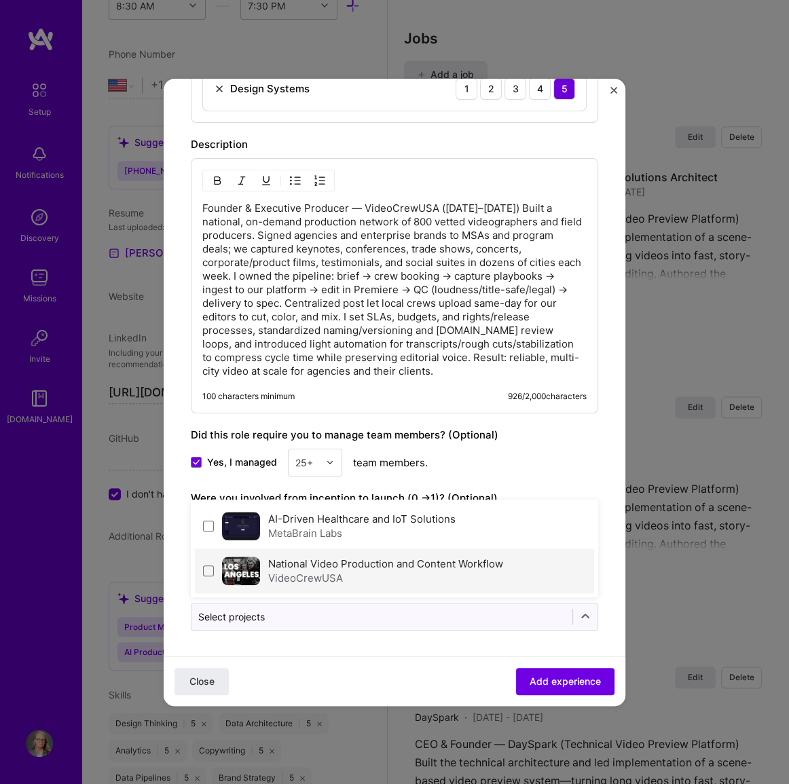
click at [293, 568] on div "National Video Production and Content Workflow VideoCrewUSA" at bounding box center [385, 571] width 235 height 29
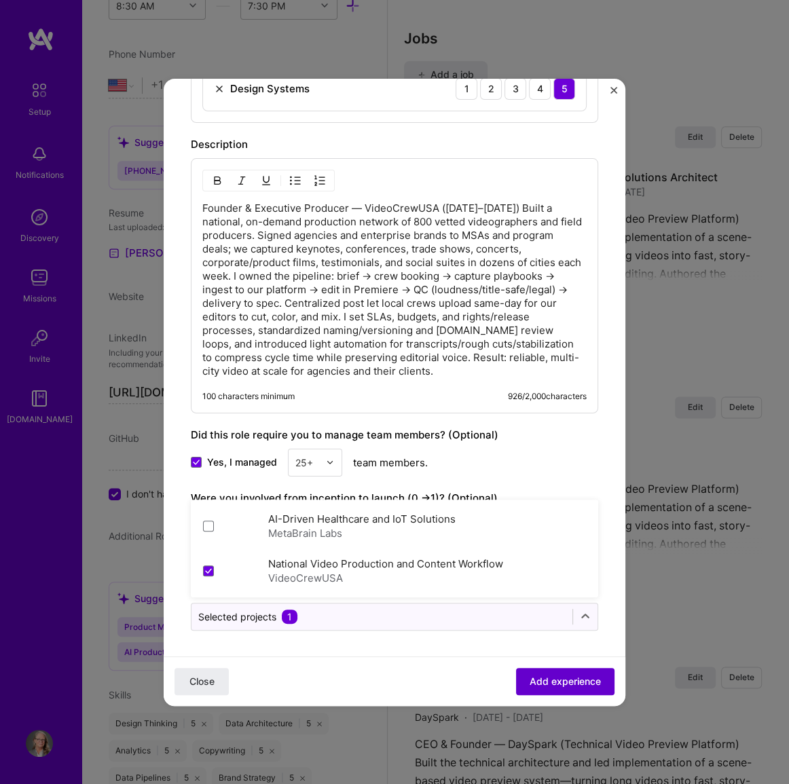
click at [540, 676] on span "Add experience" at bounding box center [564, 681] width 71 height 14
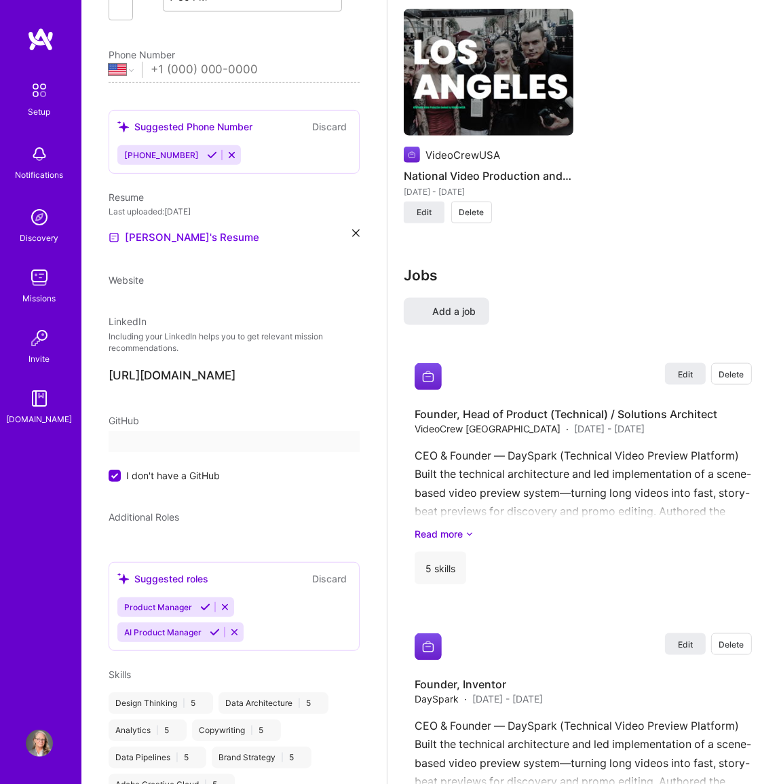
select select "US"
select select "Right Now"
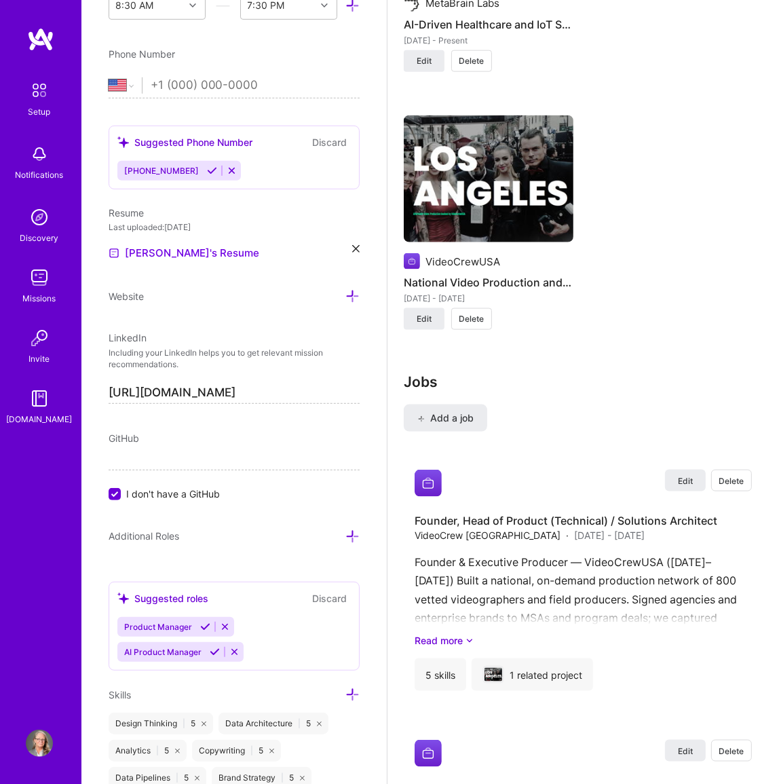
scroll to position [0, 0]
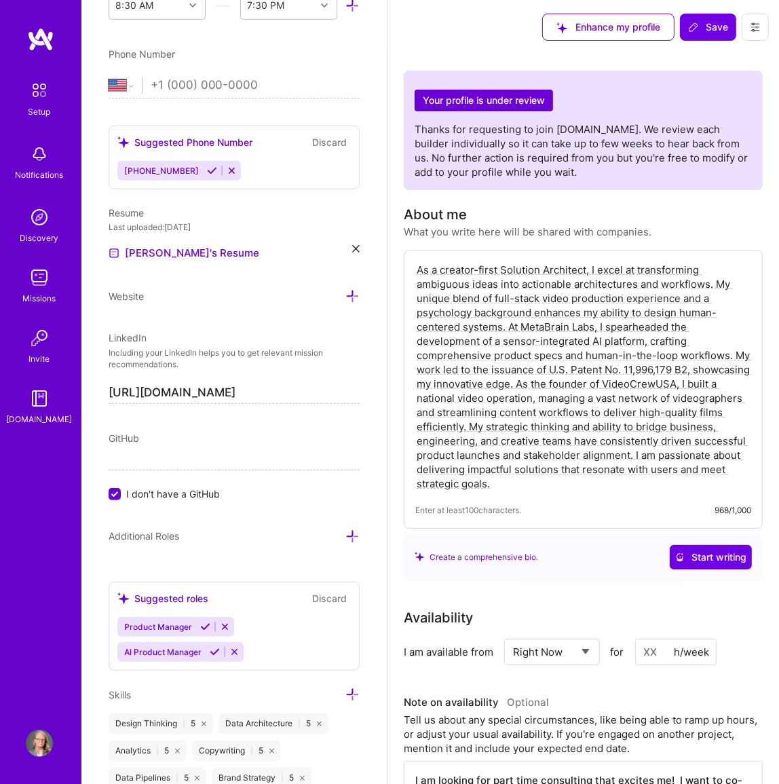
click at [39, 37] on img at bounding box center [40, 39] width 27 height 24
click at [39, 96] on img at bounding box center [39, 90] width 29 height 29
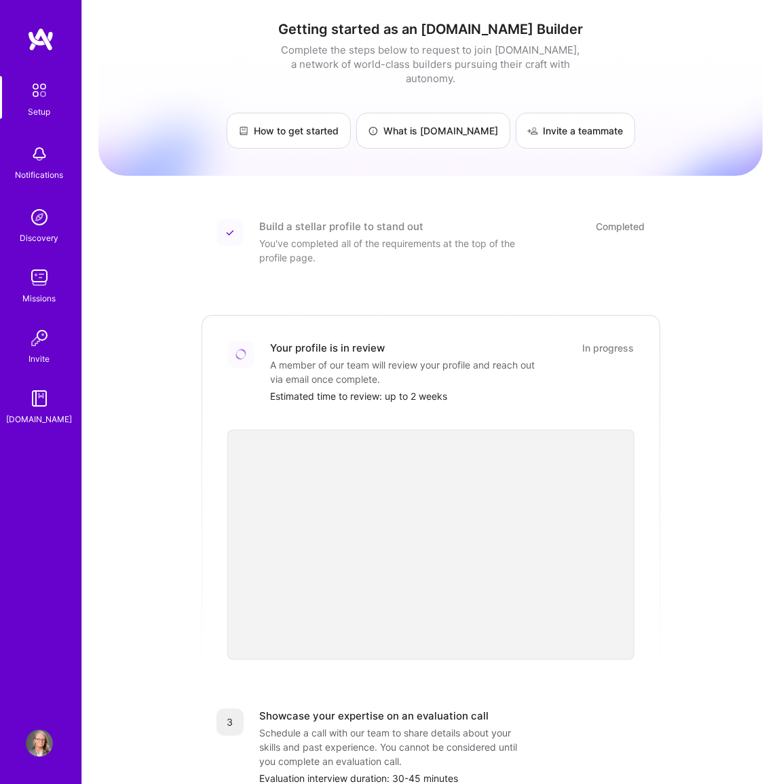
click at [34, 40] on img at bounding box center [40, 39] width 27 height 24
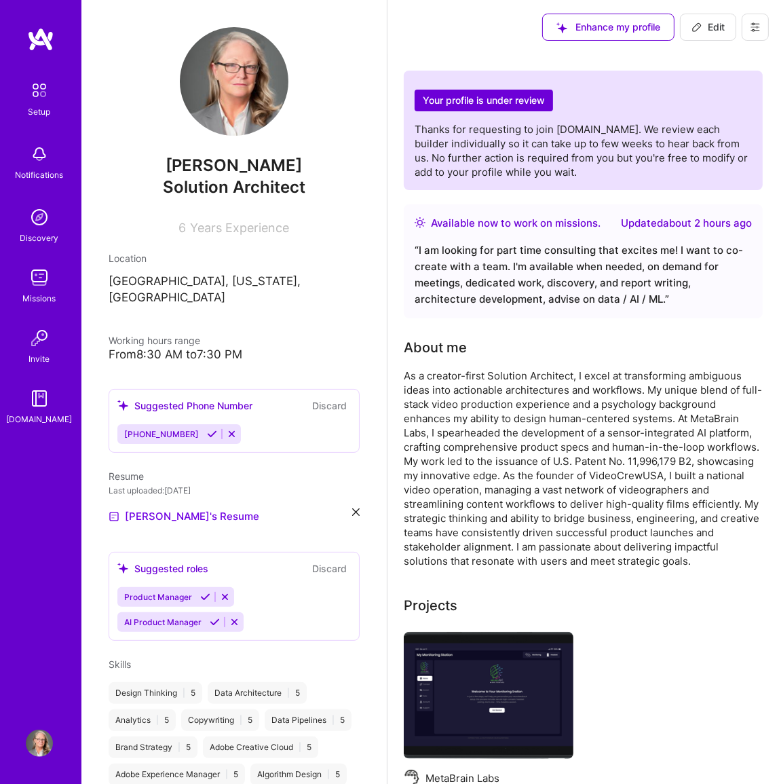
click at [711, 25] on span "Edit" at bounding box center [708, 27] width 33 height 14
select select "US"
select select "Right Now"
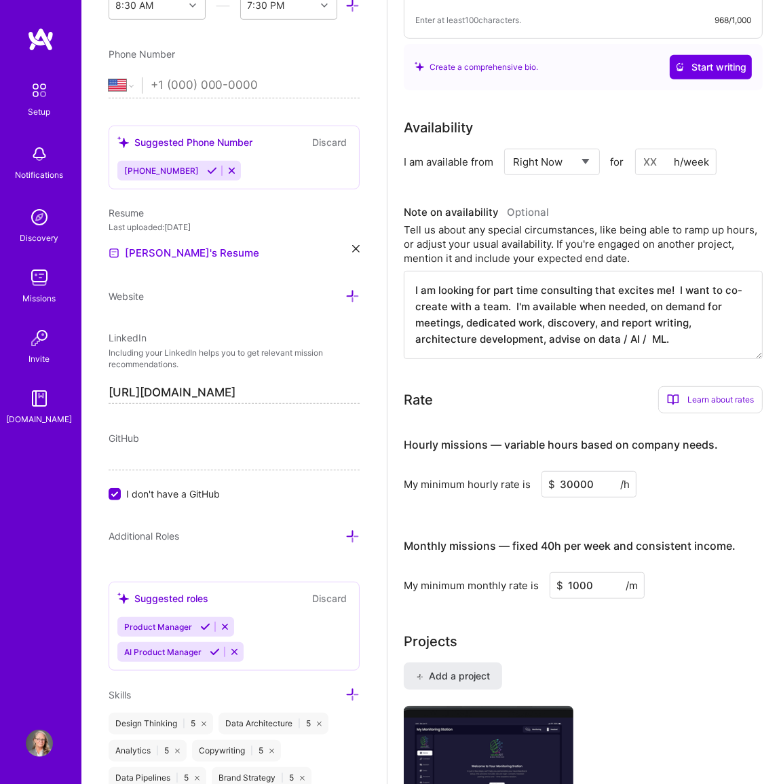
scroll to position [494, 0]
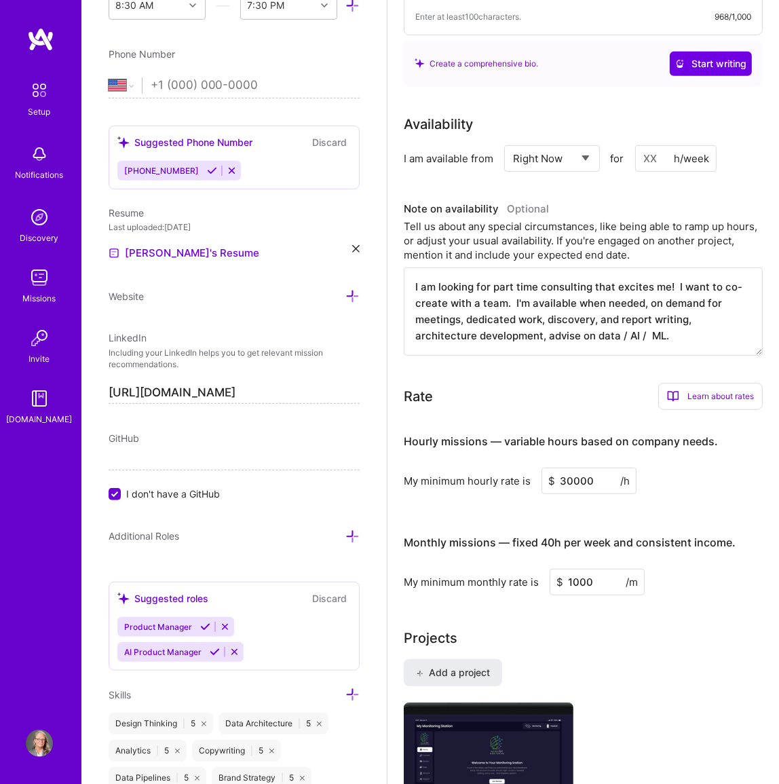
drag, startPoint x: 664, startPoint y: 160, endPoint x: 603, endPoint y: 160, distance: 60.4
click at [603, 160] on div "Select... Right Now Future Date Not Available for h/week" at bounding box center [610, 158] width 212 height 26
type input "20"
click at [723, 494] on div "My minimum hourly rate is $ 30000 /h" at bounding box center [583, 481] width 359 height 26
click at [595, 494] on input "30000" at bounding box center [589, 481] width 95 height 26
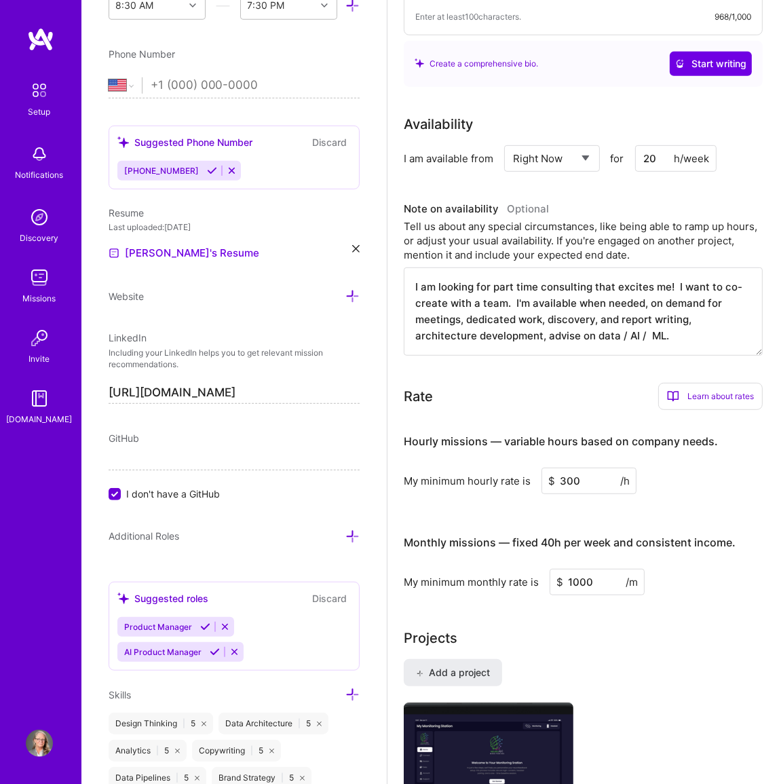
type input "300"
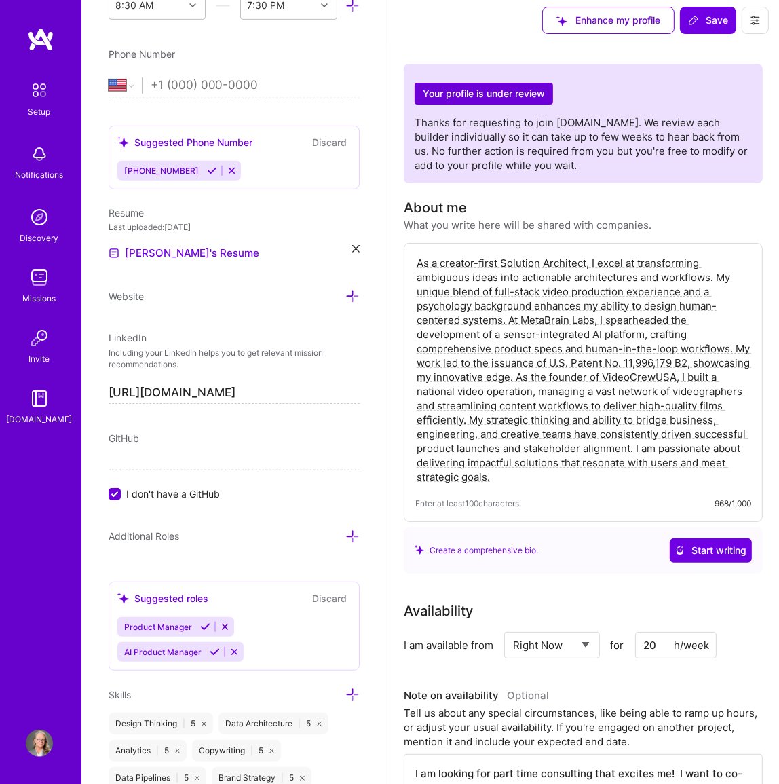
scroll to position [0, 0]
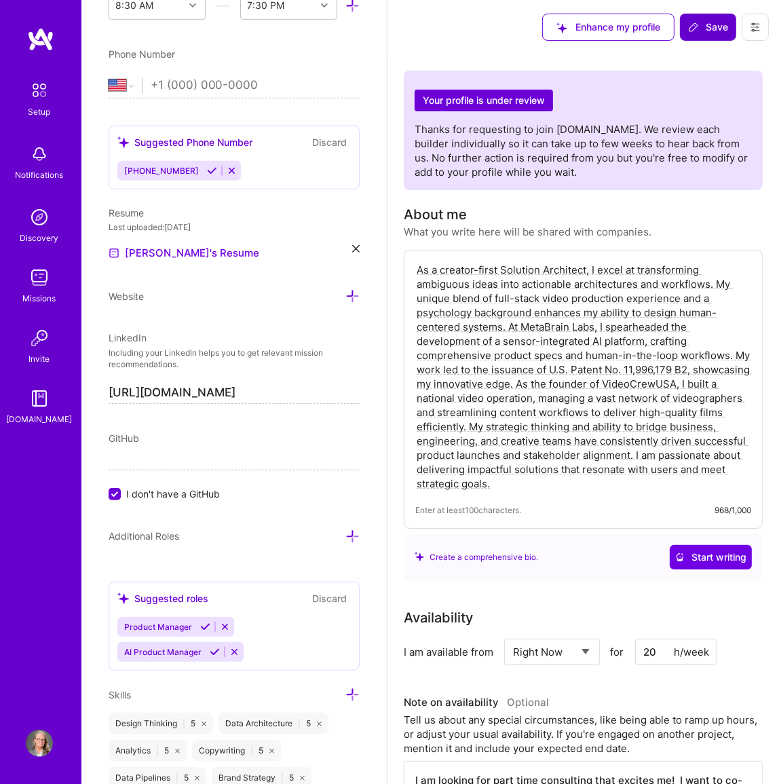
click at [711, 24] on span "Save" at bounding box center [708, 27] width 40 height 14
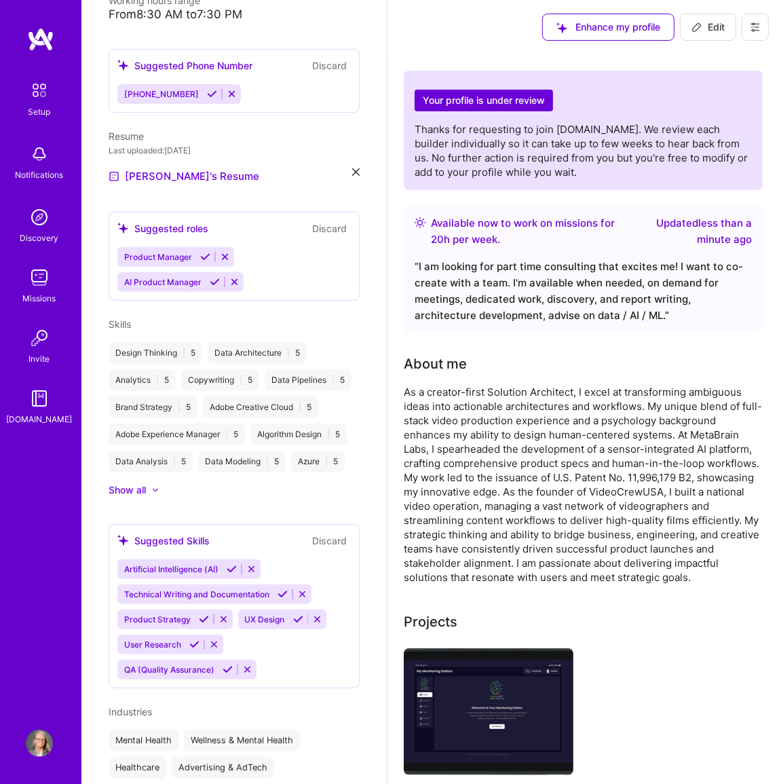
click at [713, 24] on span "Edit" at bounding box center [708, 27] width 33 height 14
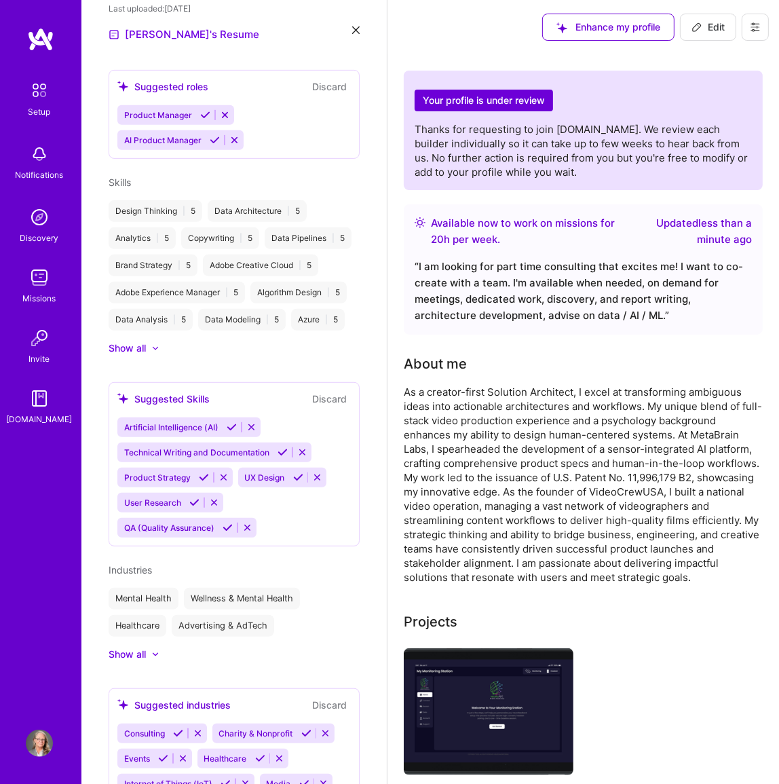
select select "US"
select select "Right Now"
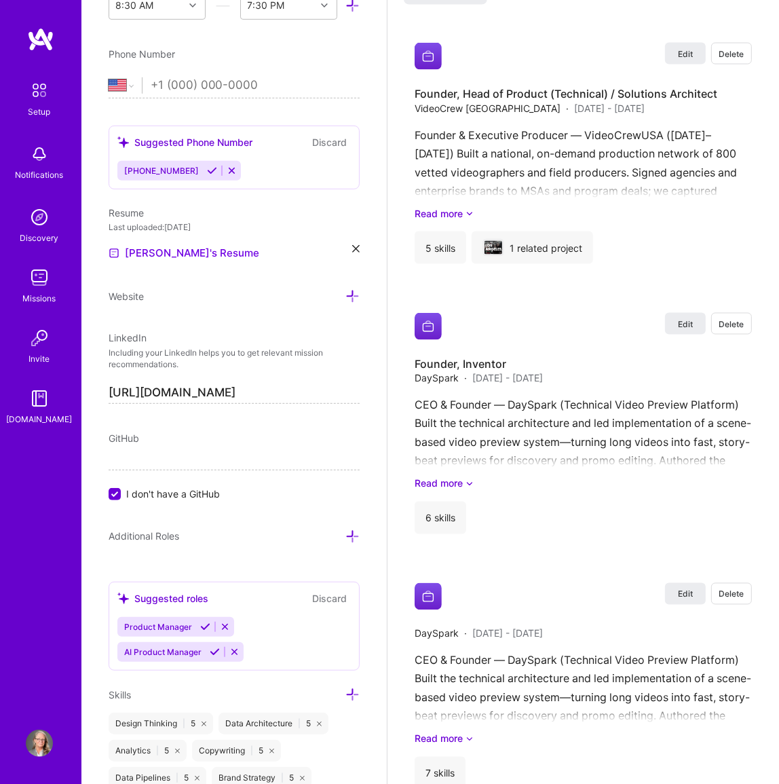
scroll to position [1789, 0]
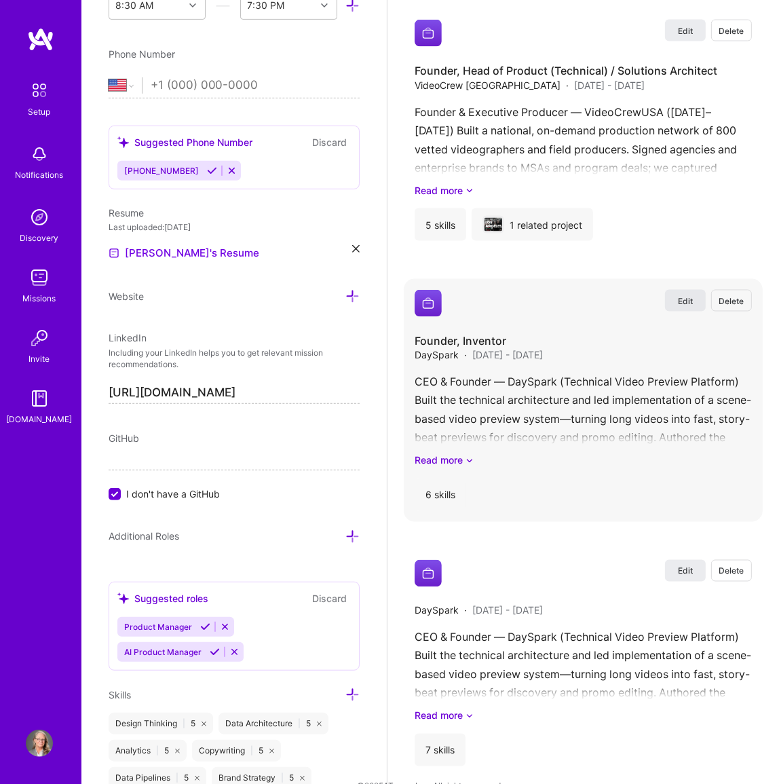
click at [684, 307] on span "Edit" at bounding box center [685, 301] width 15 height 12
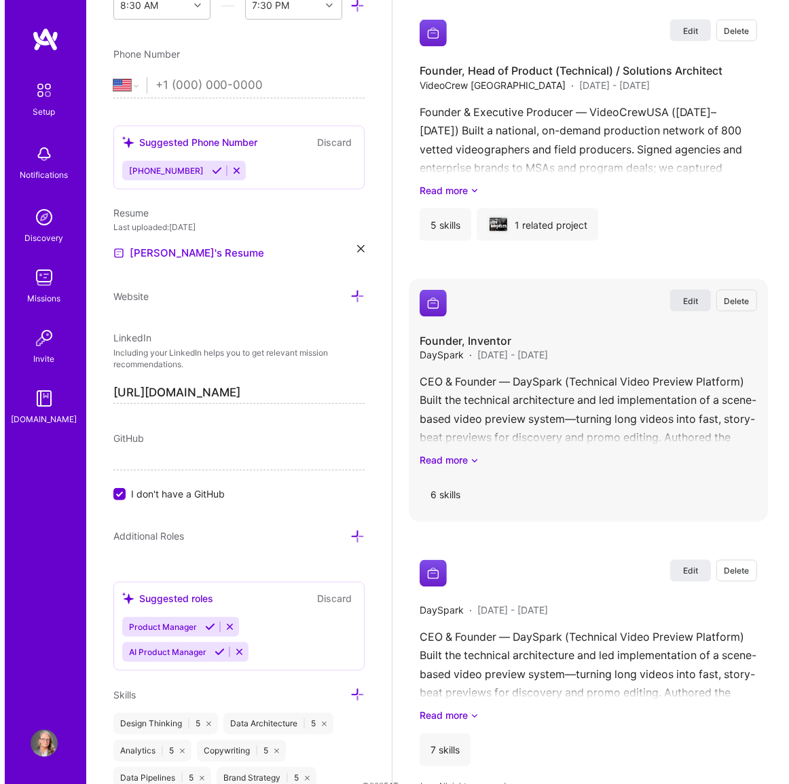
scroll to position [1609, 0]
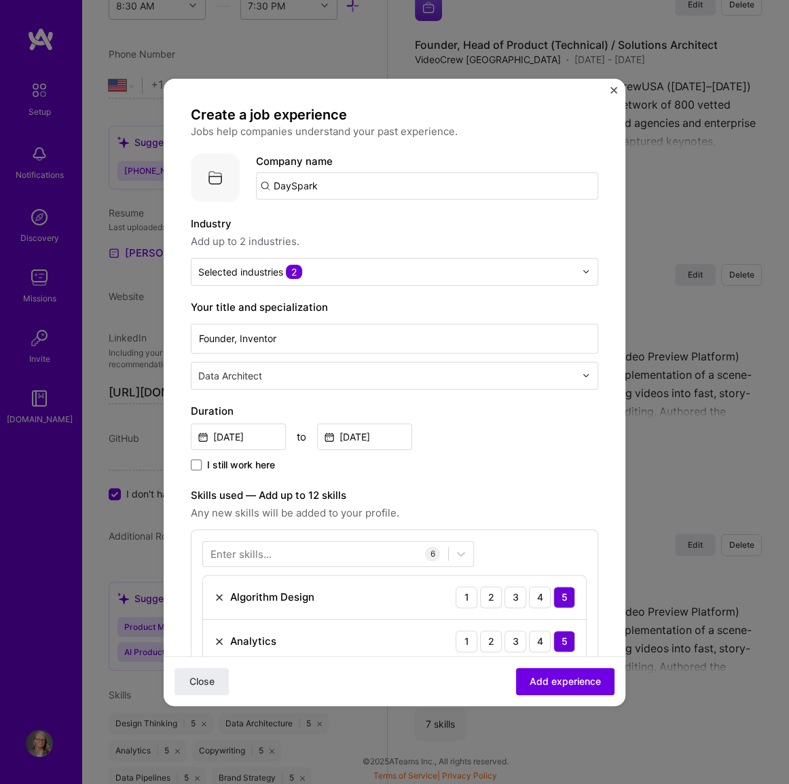
drag, startPoint x: 320, startPoint y: 181, endPoint x: 244, endPoint y: 183, distance: 76.1
click at [244, 183] on div "Company logo Company name DaySpark" at bounding box center [394, 177] width 407 height 49
click at [328, 224] on span "MetaBrain Labs Inc." at bounding box center [344, 219] width 94 height 14
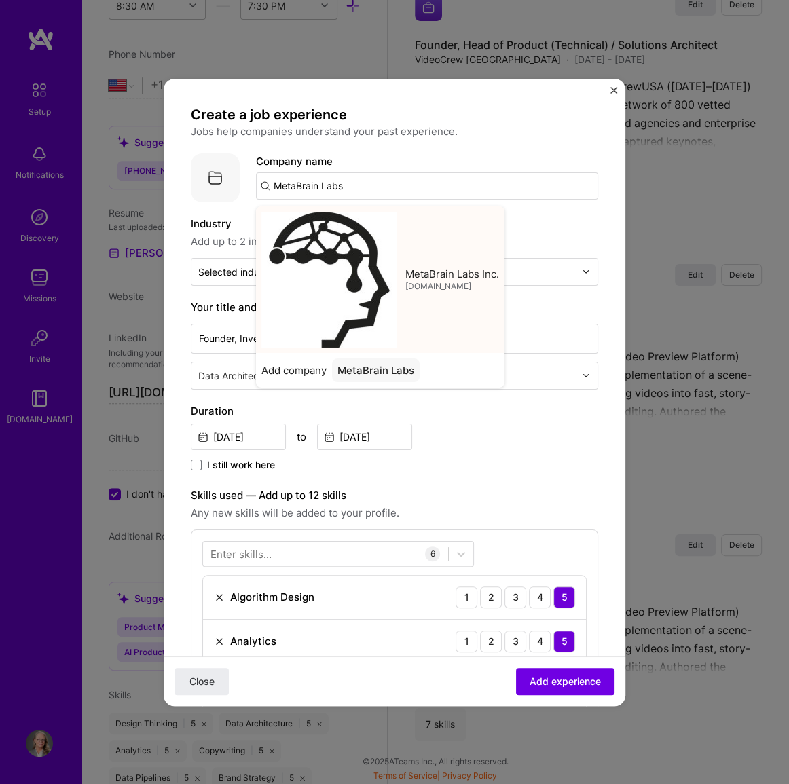
type input "MetaBrain Labs Inc."
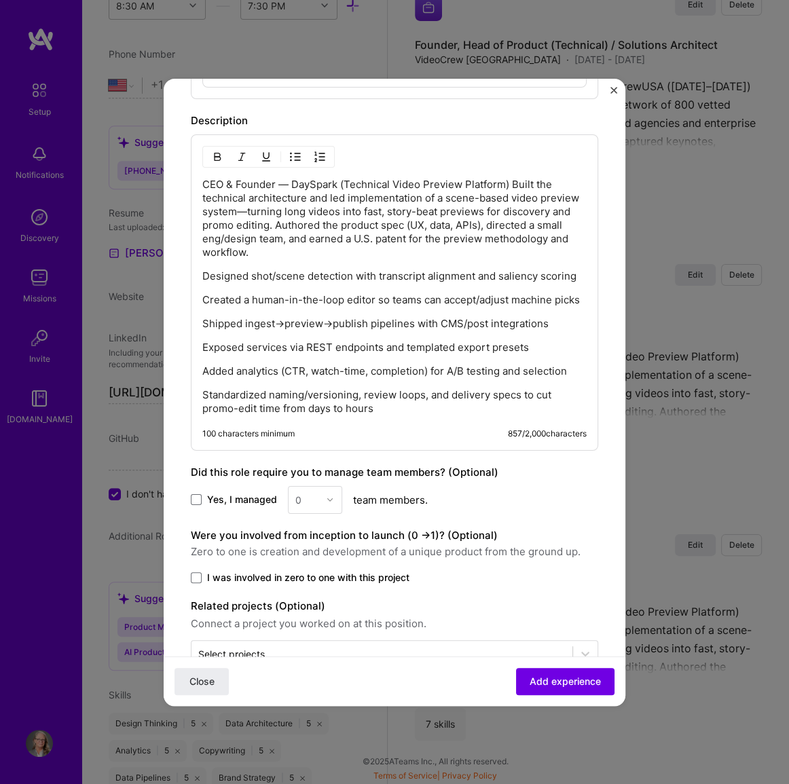
scroll to position [802, 0]
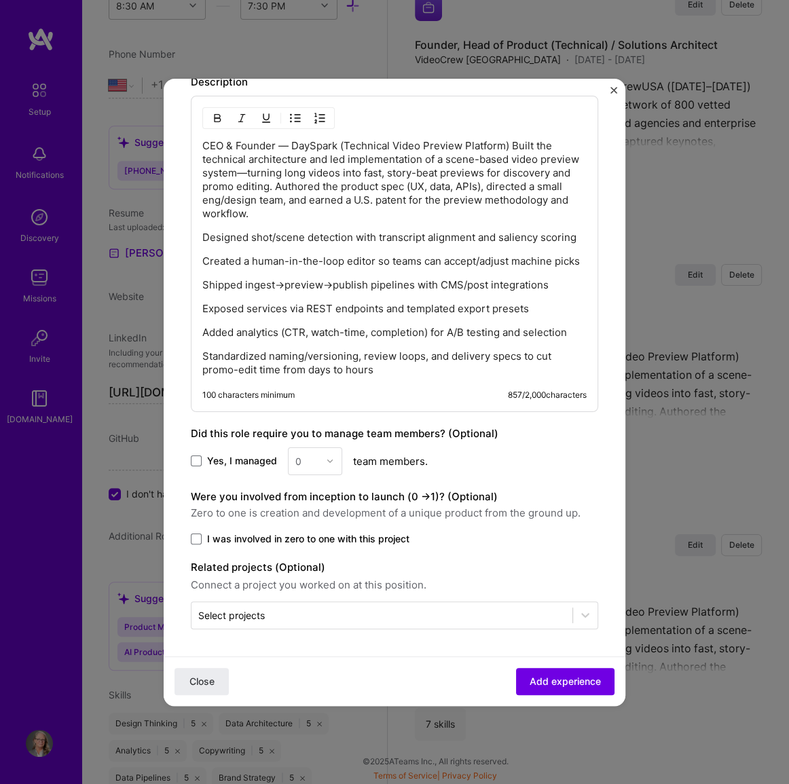
click at [190, 462] on form "Create a job experience Jobs help companies understand your past experience. Co…" at bounding box center [395, 10] width 462 height 1392
click at [197, 461] on span at bounding box center [196, 460] width 11 height 11
click at [0, 0] on input "Yes, I managed" at bounding box center [0, 0] width 0 height 0
click at [326, 468] on div at bounding box center [334, 461] width 16 height 26
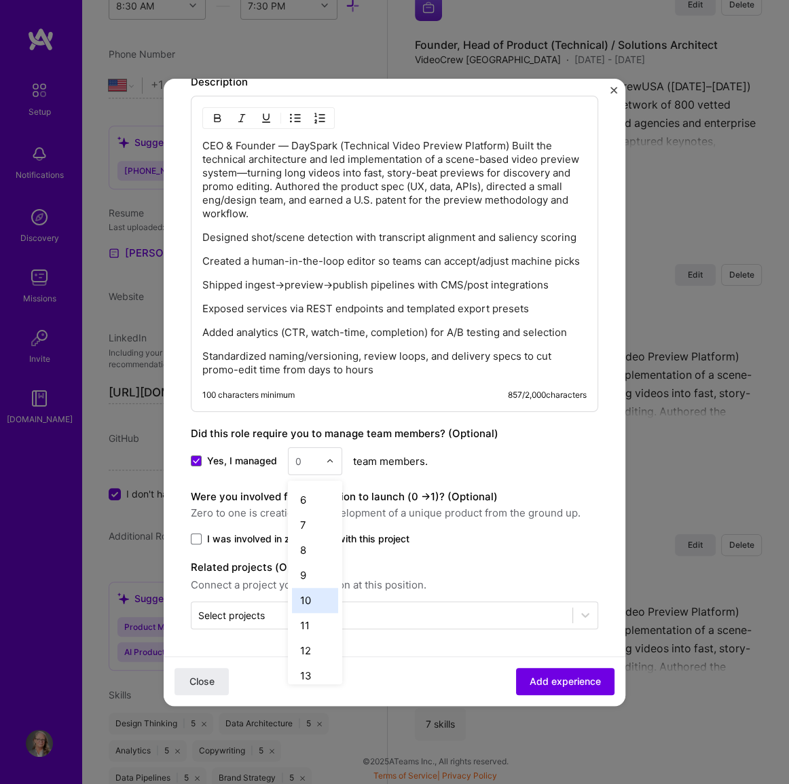
click at [310, 603] on div "10" at bounding box center [315, 600] width 46 height 25
click at [196, 538] on span at bounding box center [196, 539] width 11 height 11
click at [0, 0] on input "I was involved in zero to one with this project" at bounding box center [0, 0] width 0 height 0
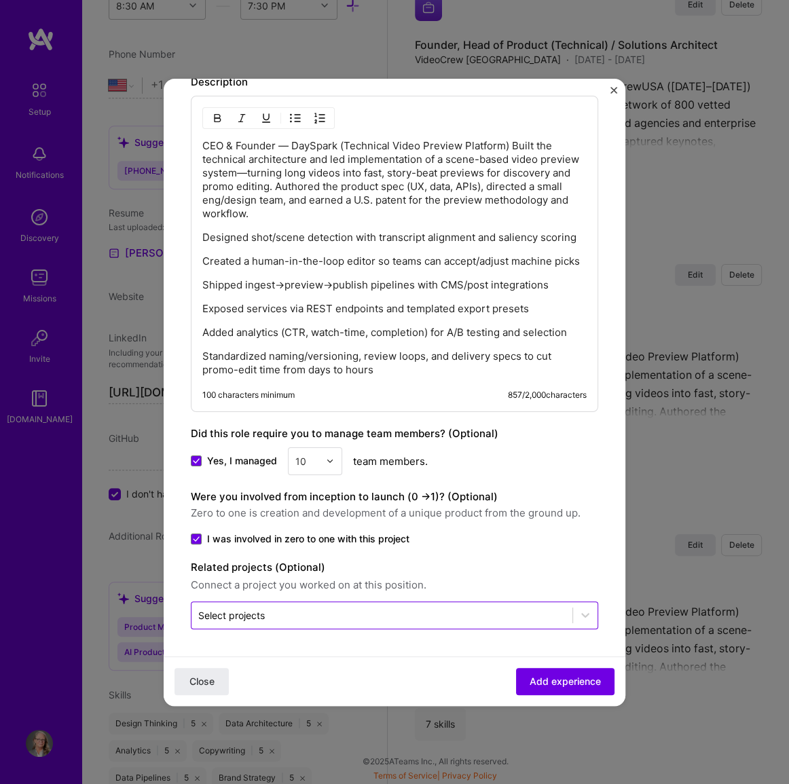
click at [276, 614] on input "text" at bounding box center [381, 615] width 367 height 14
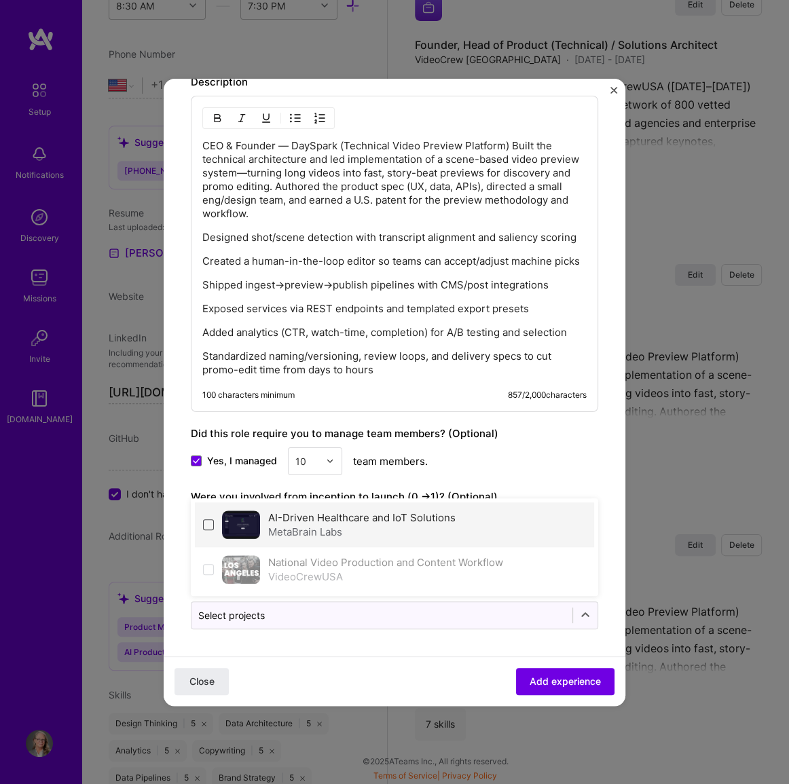
click at [204, 525] on span at bounding box center [208, 524] width 11 height 11
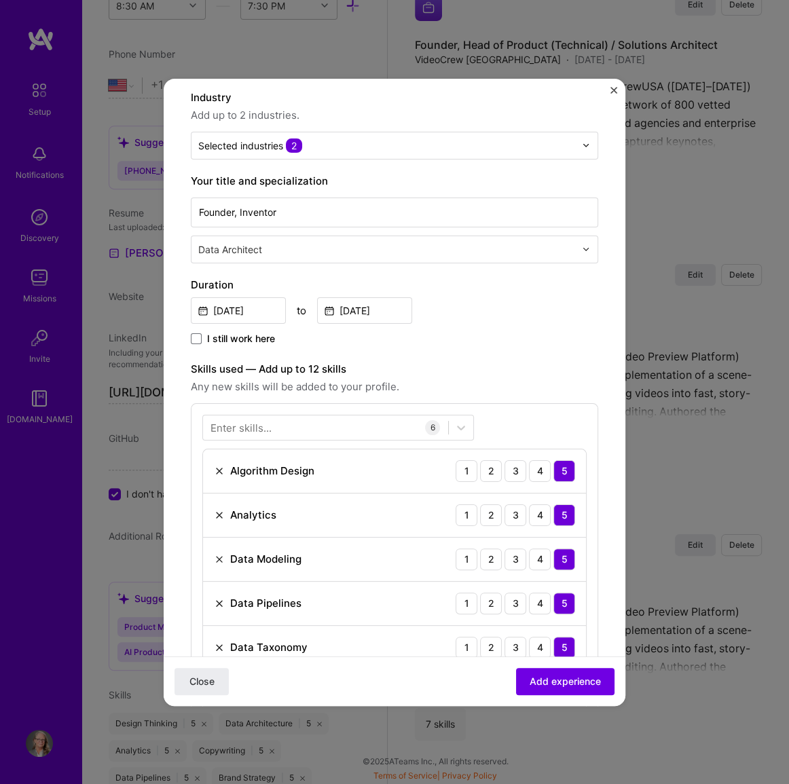
scroll to position [0, 0]
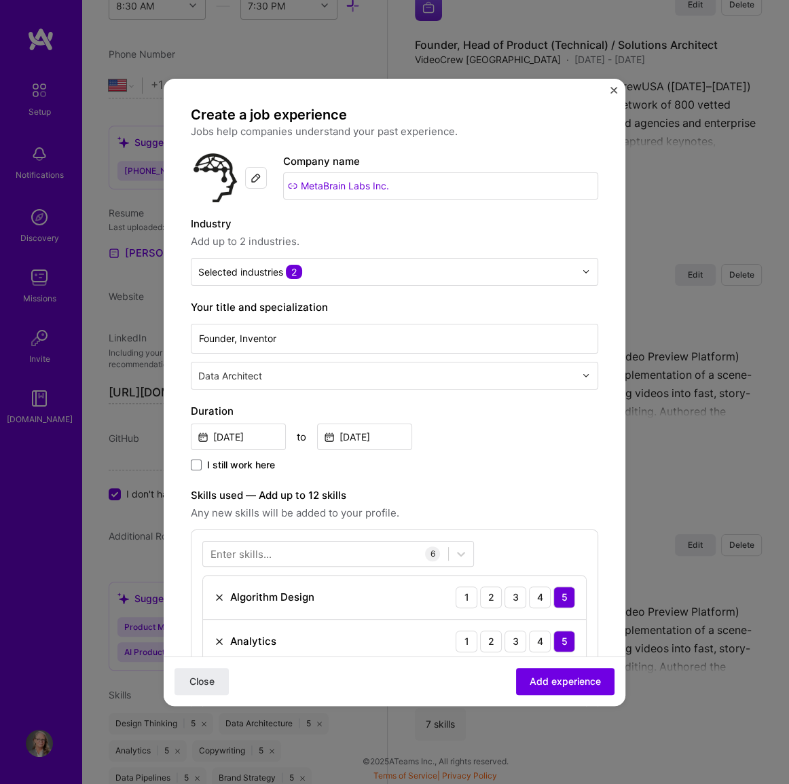
drag, startPoint x: 389, startPoint y: 371, endPoint x: 197, endPoint y: 74, distance: 354.0
click at [197, 74] on div "Create a job experience Jobs help companies understand your past experience. Co…" at bounding box center [394, 392] width 789 height 784
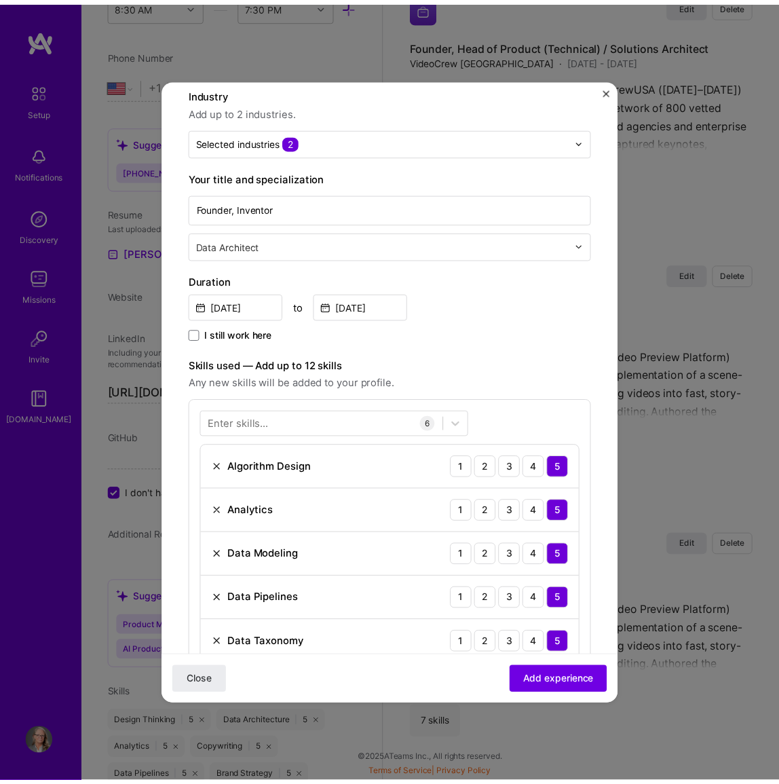
scroll to position [54, 0]
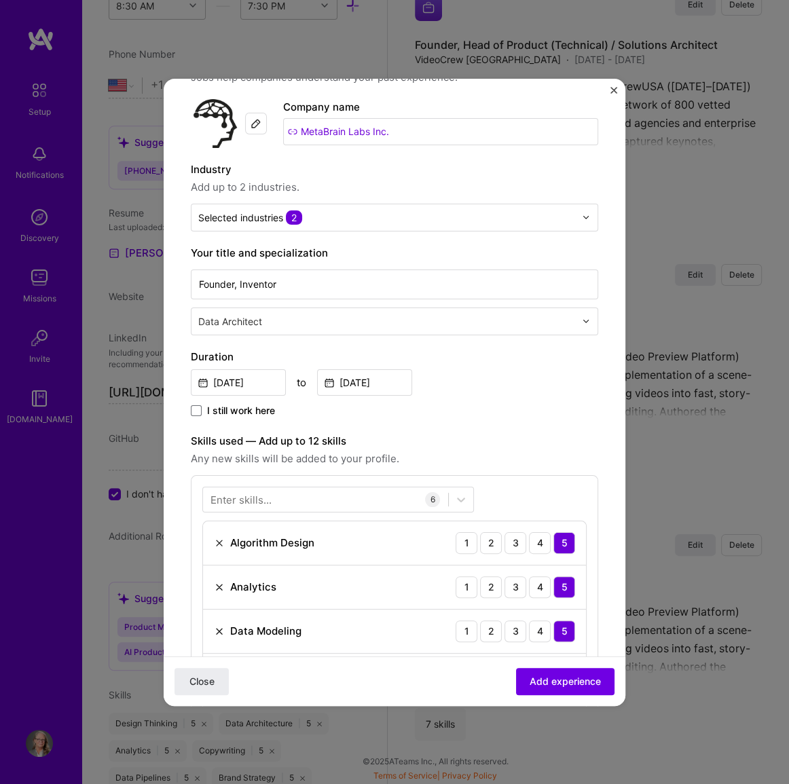
click at [432, 321] on input "text" at bounding box center [387, 321] width 379 height 14
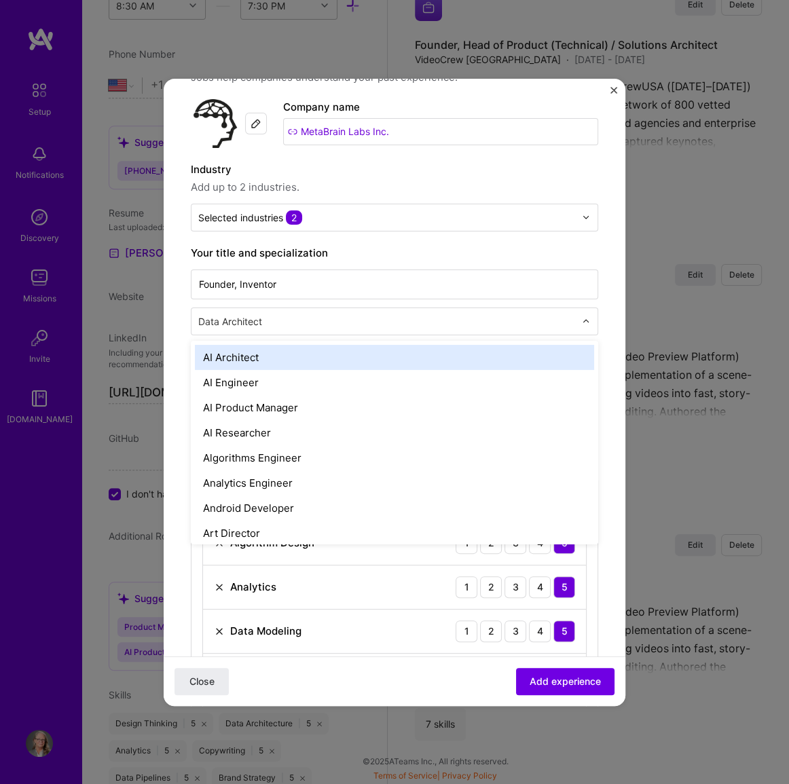
click at [421, 320] on input "text" at bounding box center [387, 321] width 379 height 14
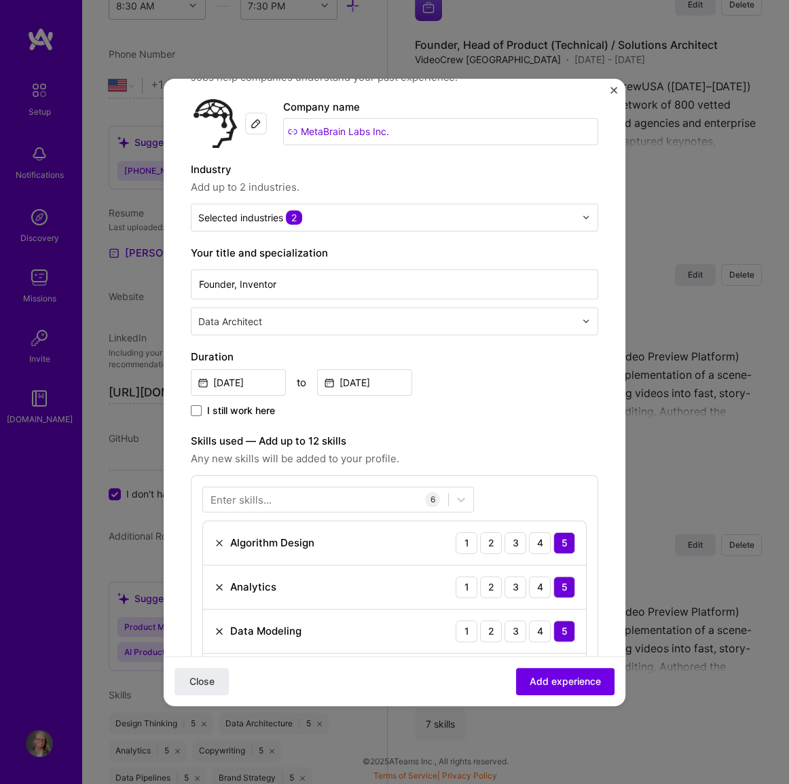
click at [546, 678] on span "Add experience" at bounding box center [564, 681] width 71 height 14
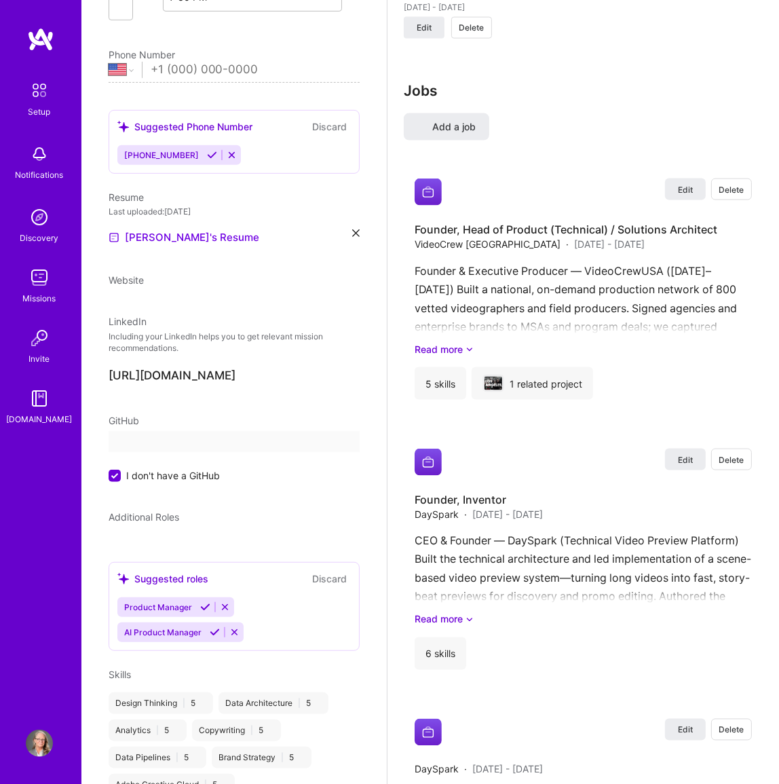
select select "US"
select select "Right Now"
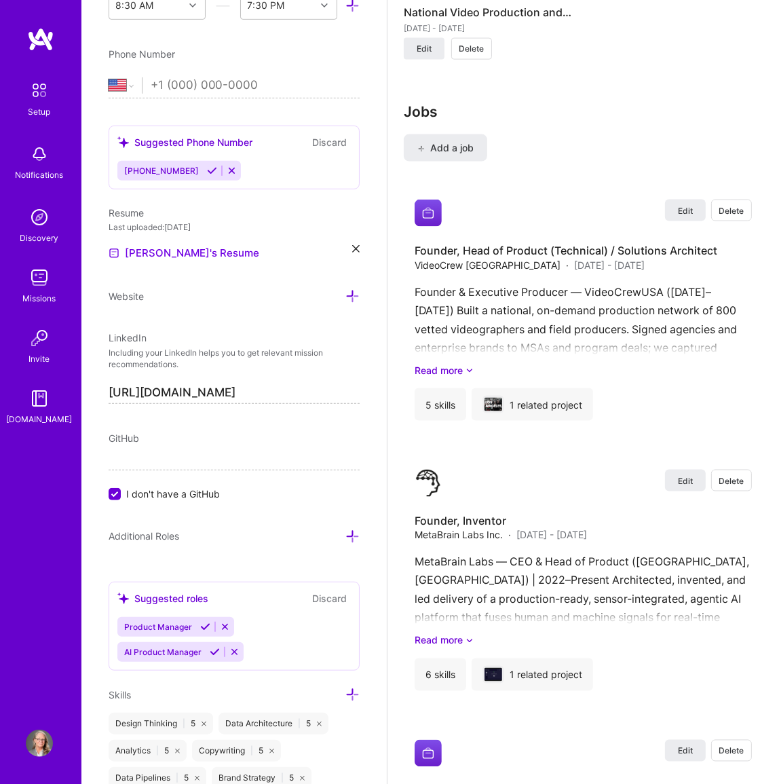
scroll to position [0, 0]
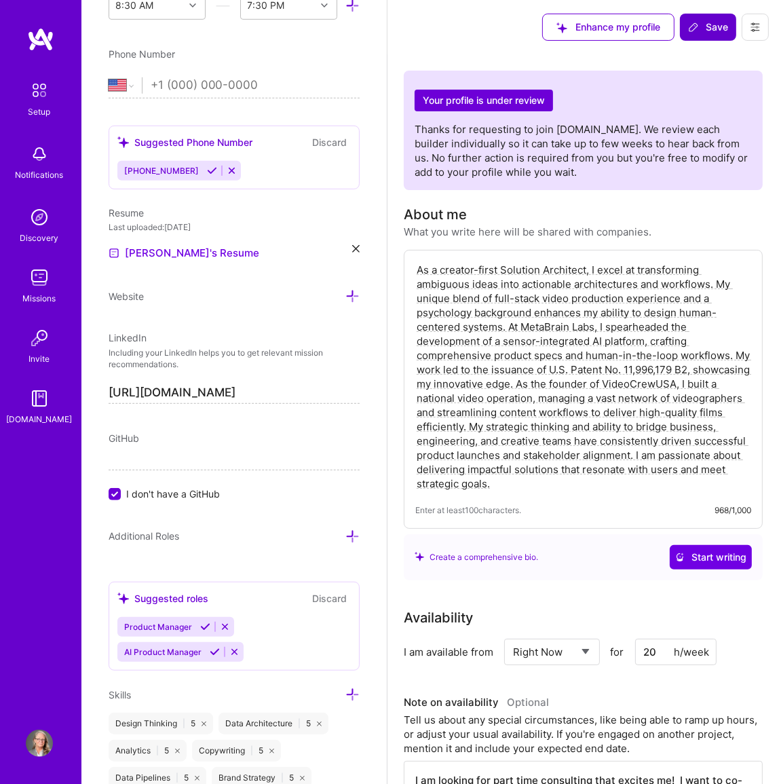
click at [703, 24] on span "Save" at bounding box center [708, 27] width 40 height 14
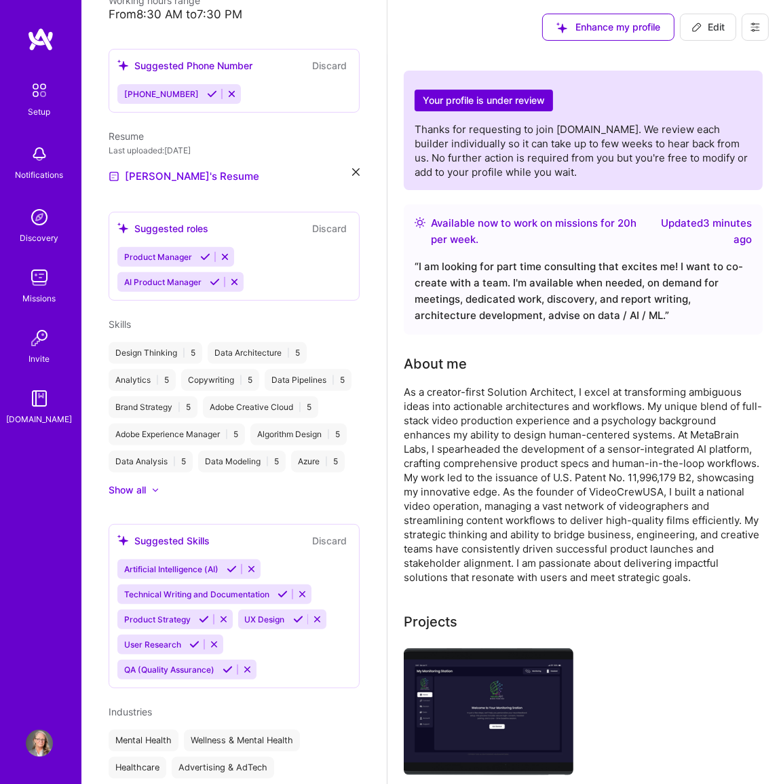
click at [495, 686] on img at bounding box center [489, 712] width 170 height 128
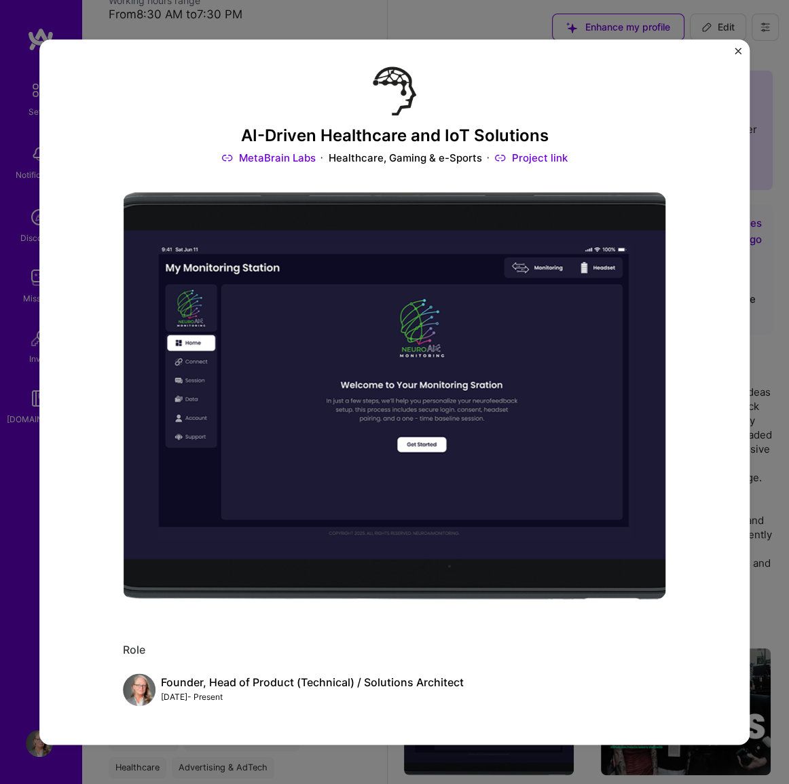
click at [734, 49] on img "Close" at bounding box center [737, 51] width 7 height 7
